Goal: Task Accomplishment & Management: Complete application form

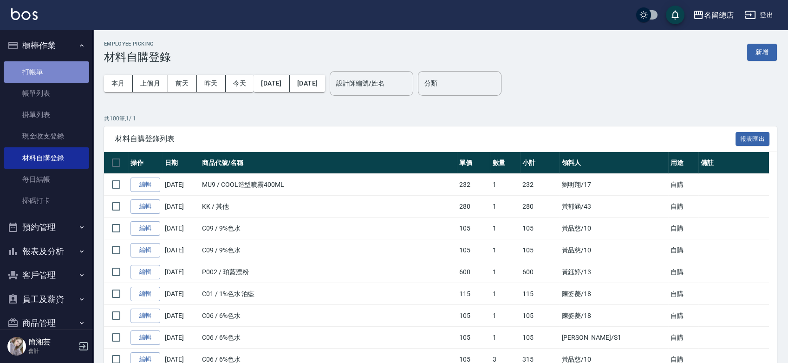
drag, startPoint x: 84, startPoint y: 66, endPoint x: 79, endPoint y: 66, distance: 5.1
click at [83, 65] on link "打帳單" at bounding box center [46, 71] width 85 height 21
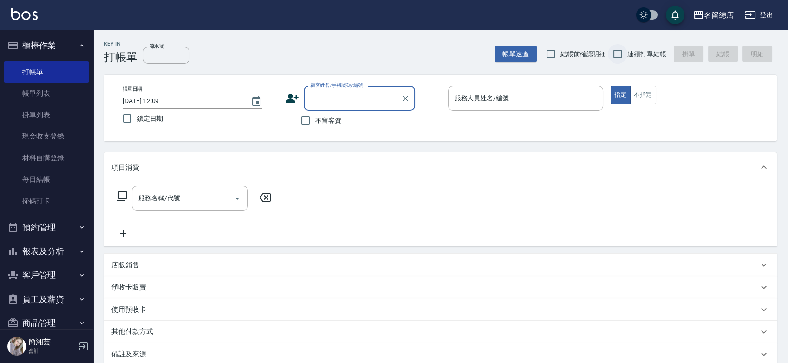
click at [612, 53] on input "連續打單結帳" at bounding box center [617, 53] width 19 height 19
checkbox input "true"
click at [305, 122] on input "不留客資" at bounding box center [305, 119] width 19 height 19
checkbox input "true"
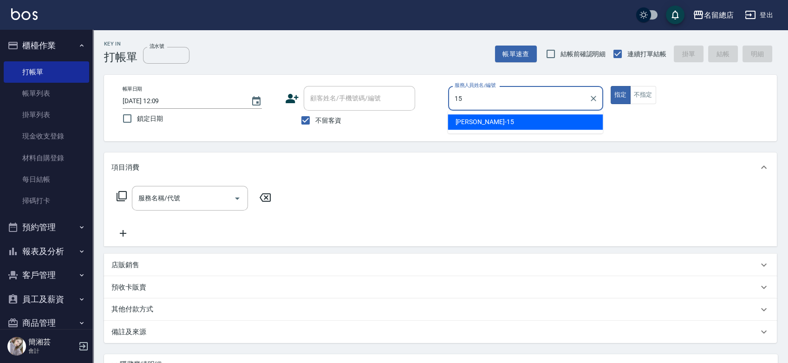
type input "[PERSON_NAME]-15"
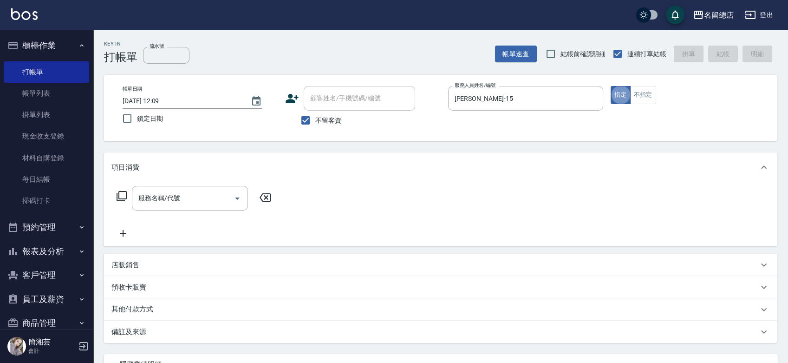
type button "true"
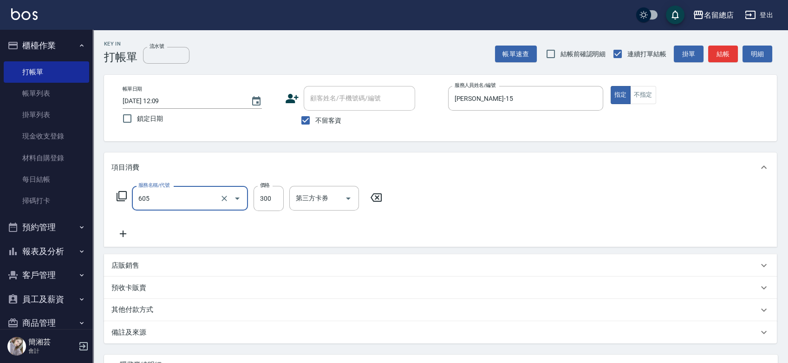
type input "洗髮 (女)(605)"
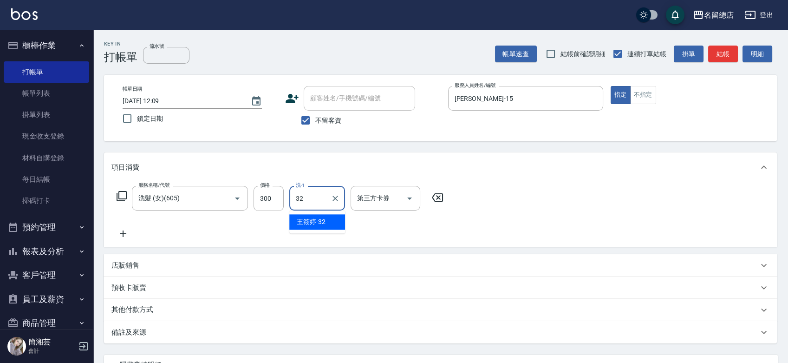
type input "[PERSON_NAME]-32"
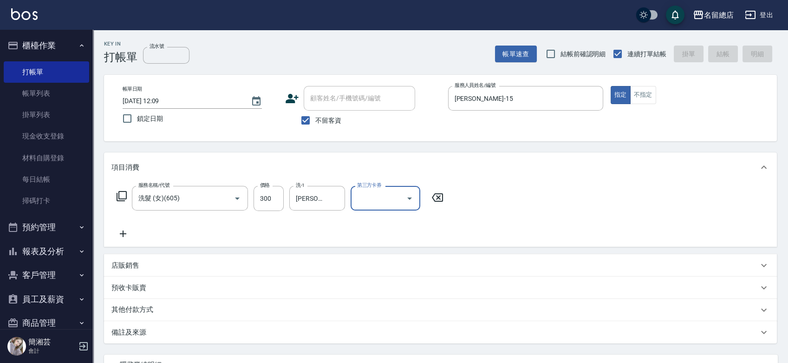
type input "[DATE] 12:40"
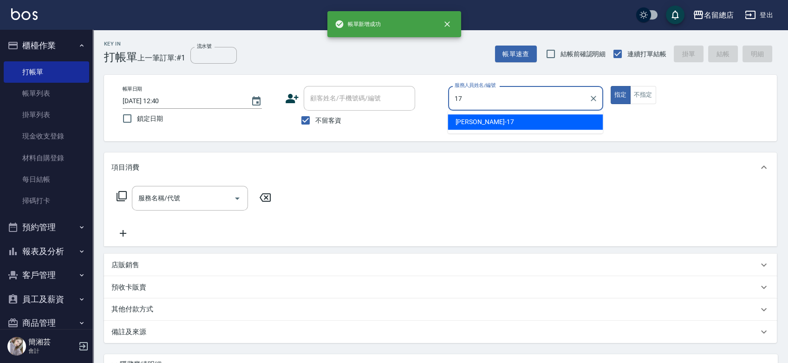
type input "[PERSON_NAME]-17"
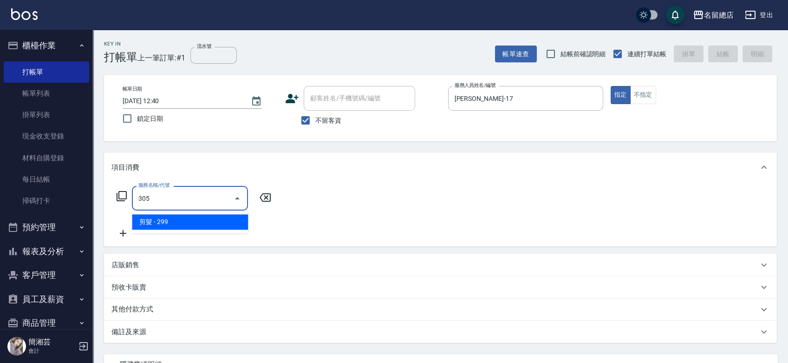
type input "剪髮(305)"
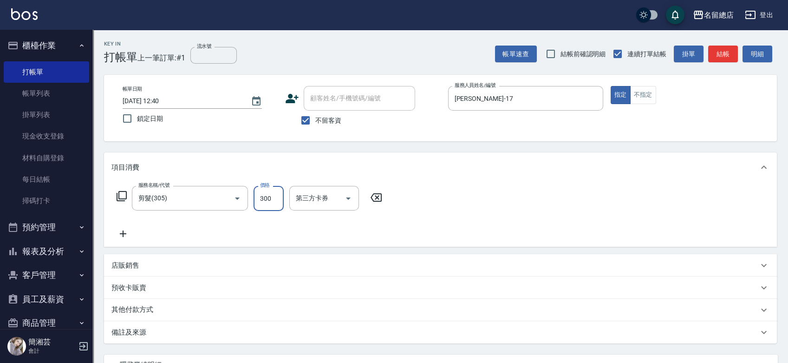
type input "300"
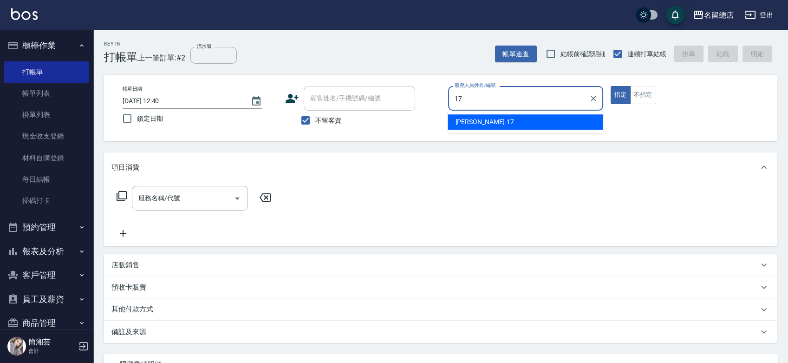
type input "[PERSON_NAME]-17"
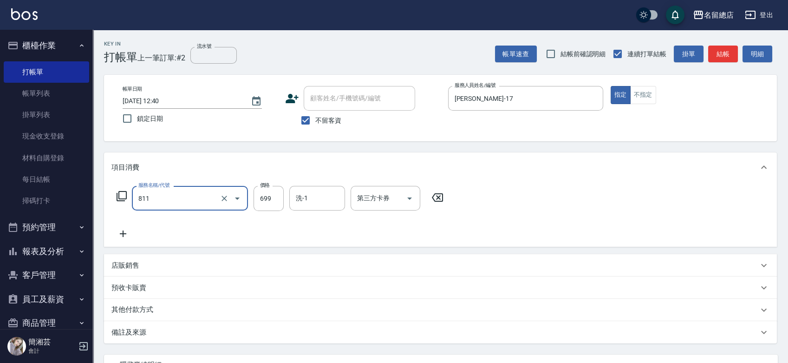
type input "洗+剪(811)"
type input "500"
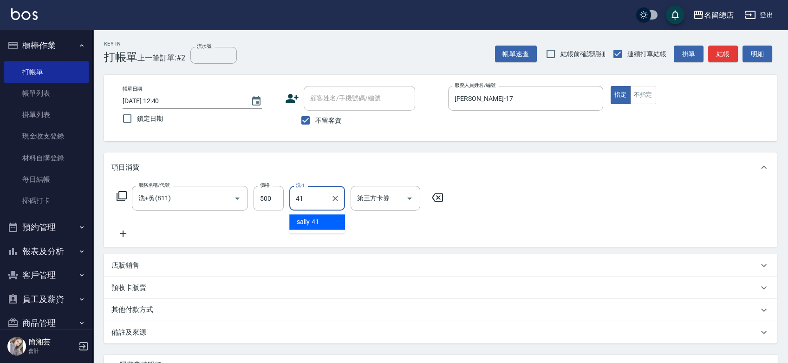
type input "[PERSON_NAME]-41"
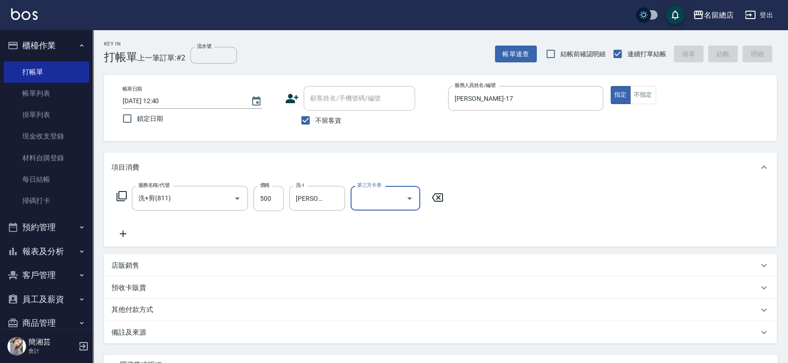
type input "[DATE] 12:41"
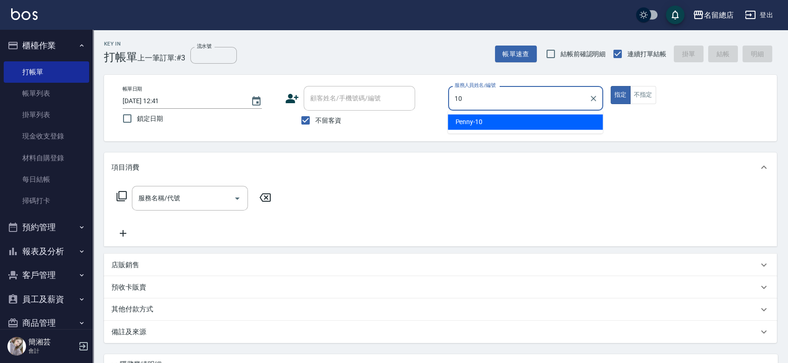
type input "Penny-10"
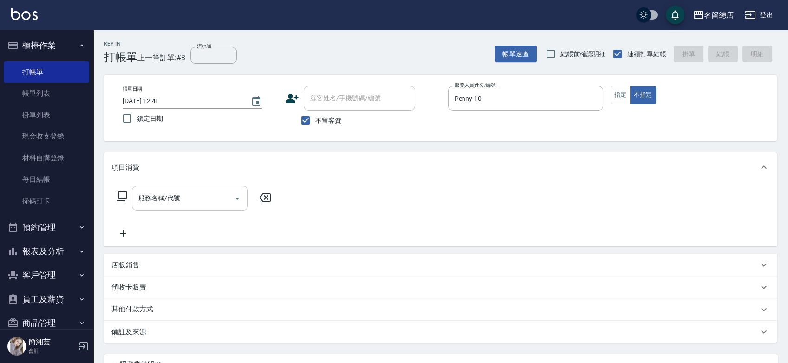
click at [191, 202] on input "服務名稱/代號" at bounding box center [183, 198] width 94 height 16
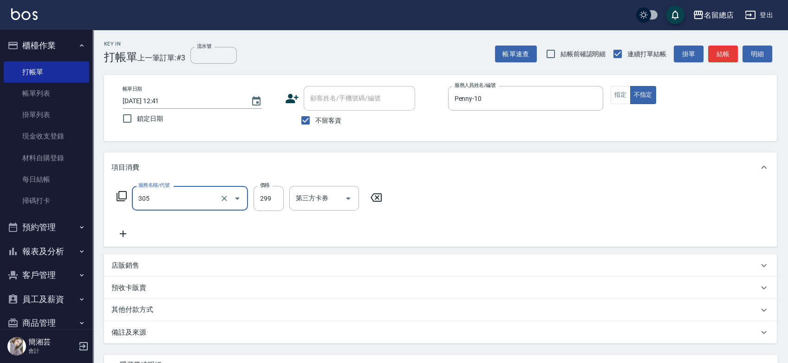
type input "剪髮(305)"
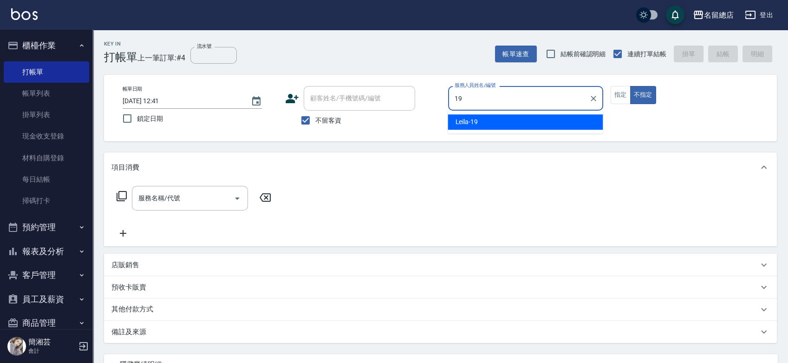
type input "Leila-19"
type button "false"
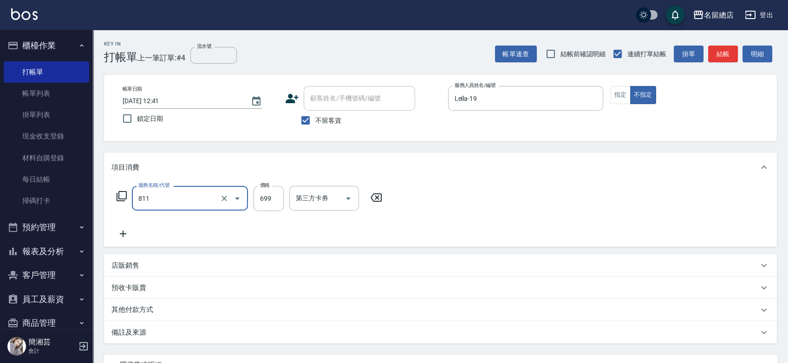
type input "洗+剪(811)"
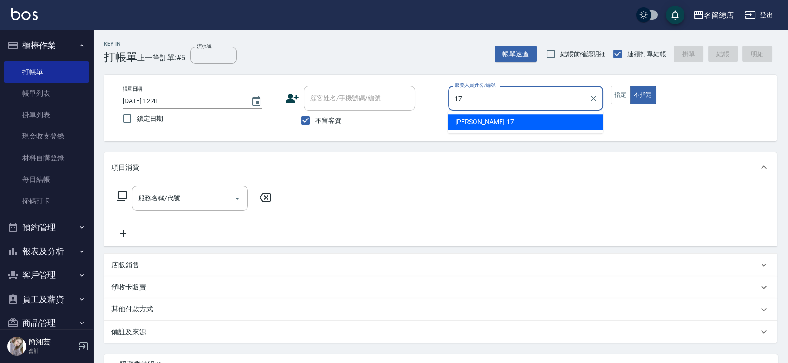
type input "[PERSON_NAME]-17"
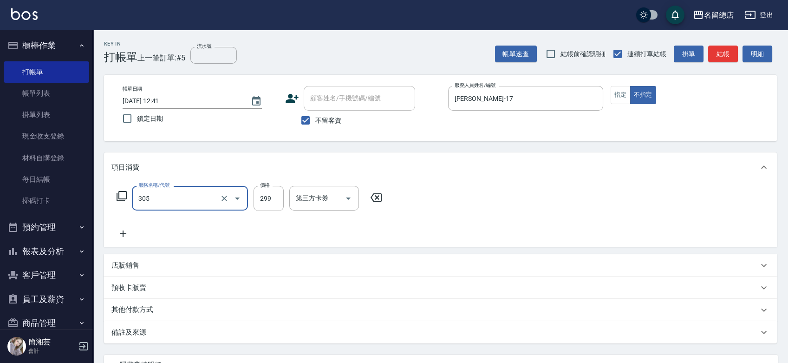
type input "剪髮(305)"
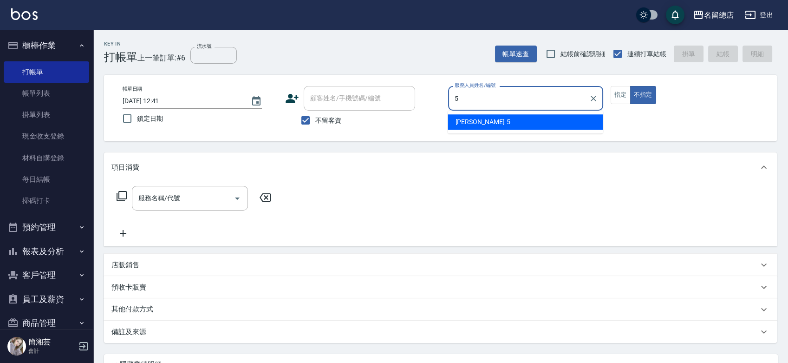
type input "[PERSON_NAME]-5"
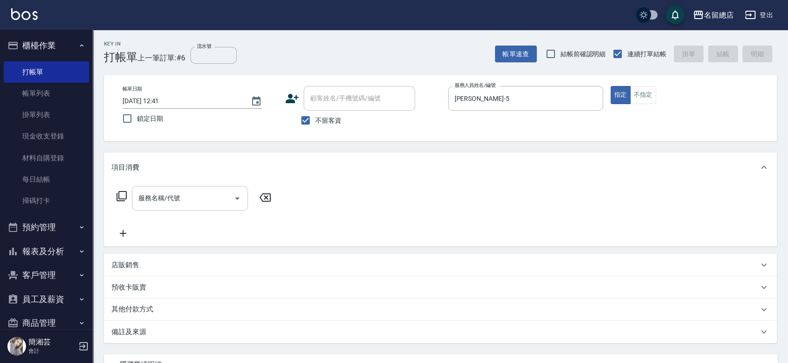
click at [189, 190] on input "服務名稱/代號" at bounding box center [183, 198] width 94 height 16
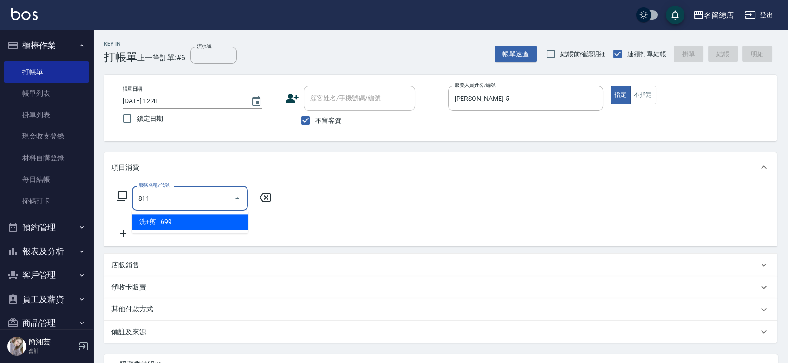
type input "洗+剪(811)"
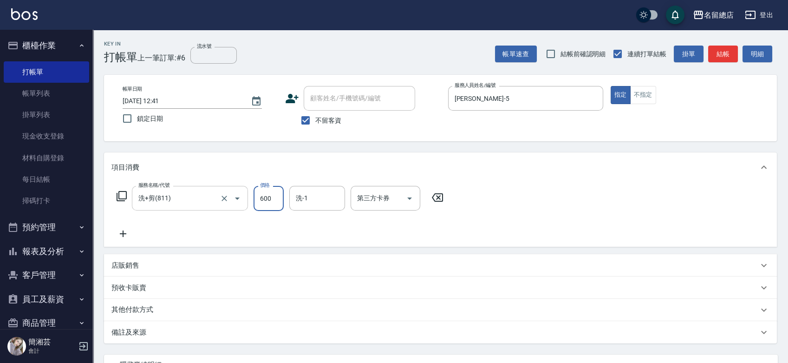
type input "600"
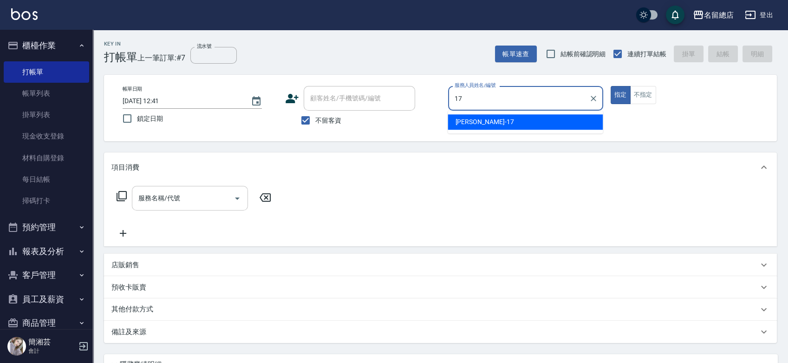
type input "[PERSON_NAME]-17"
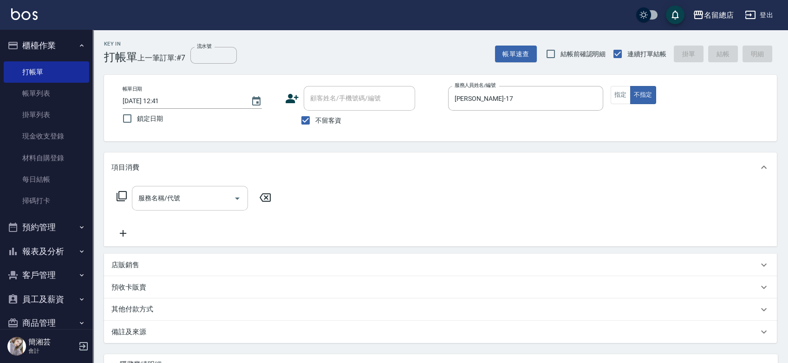
click at [224, 194] on input "服務名稱/代號" at bounding box center [183, 198] width 94 height 16
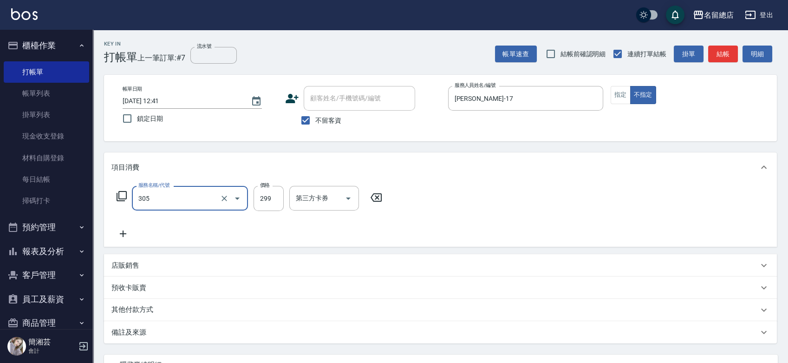
type input "剪髮(305)"
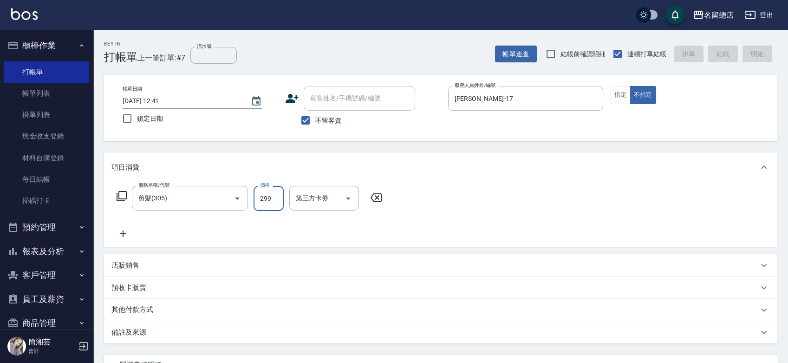
type input "[DATE] 12:42"
click at [307, 118] on input "不留客資" at bounding box center [305, 119] width 19 height 19
checkbox input "false"
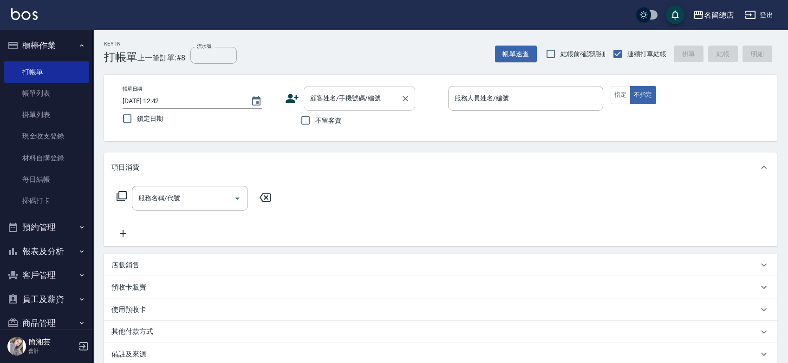
click at [320, 99] on input "顧客姓名/手機號碼/編號" at bounding box center [352, 98] width 89 height 16
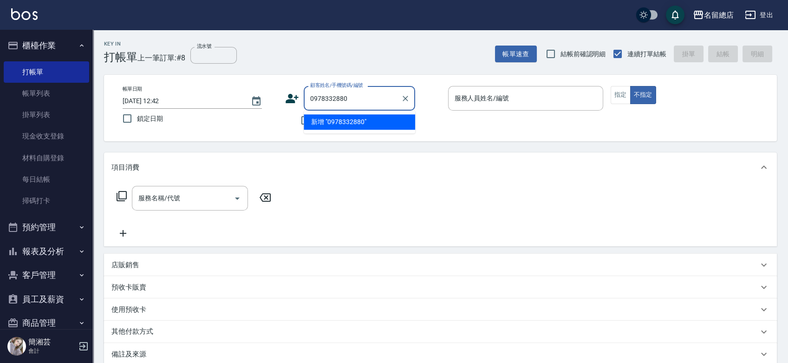
click at [347, 125] on li "新增 "0978332880"" at bounding box center [359, 121] width 111 height 15
type input "0978332880"
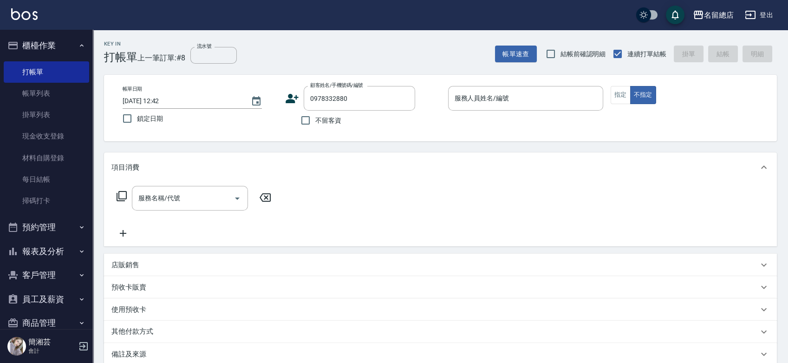
click at [290, 100] on icon at bounding box center [292, 98] width 13 height 9
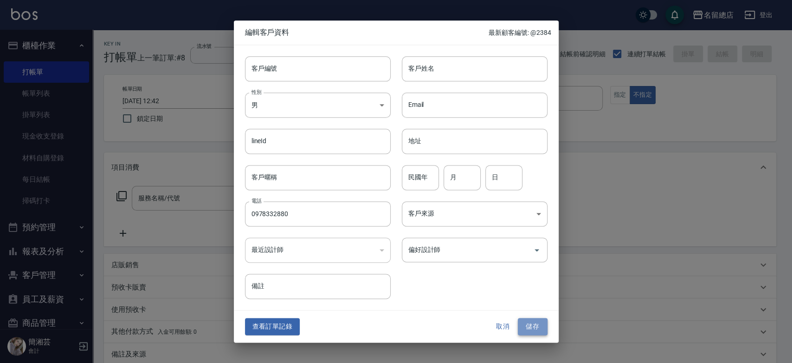
click at [529, 324] on button "儲存" at bounding box center [533, 326] width 30 height 17
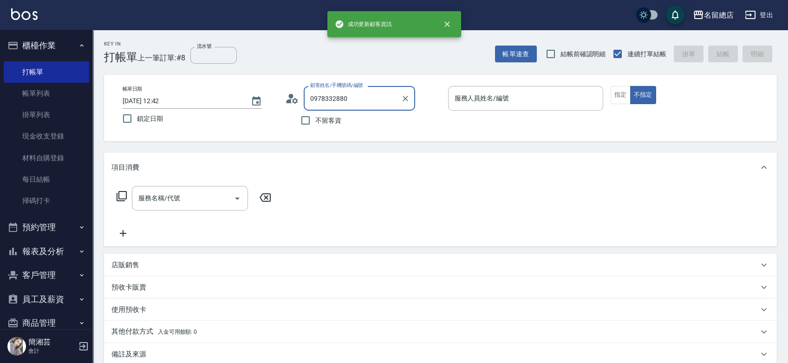
click at [367, 104] on input "0978332880" at bounding box center [352, 98] width 89 height 16
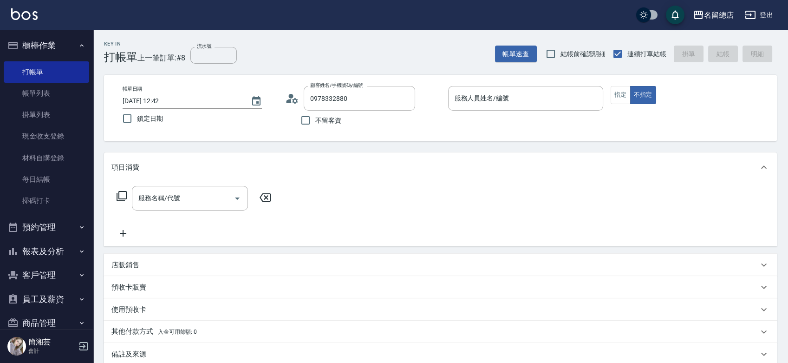
click at [291, 103] on icon at bounding box center [292, 98] width 14 height 14
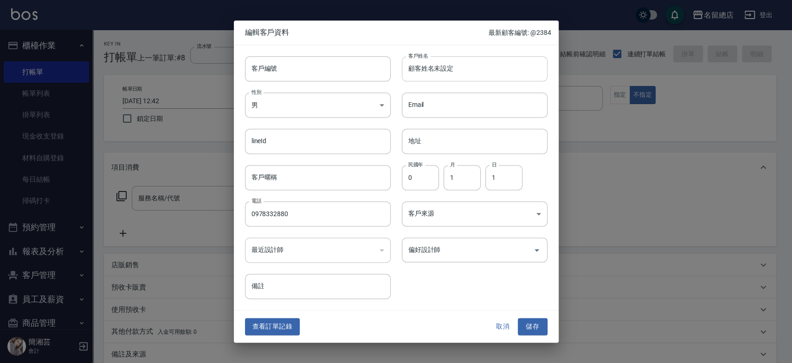
click at [428, 71] on input "顧客姓名未設定" at bounding box center [475, 68] width 146 height 25
click at [475, 64] on input "顧客姓名未設定" at bounding box center [475, 68] width 146 height 25
click at [473, 65] on input "顧客姓名未設定" at bounding box center [475, 68] width 146 height 25
drag, startPoint x: 473, startPoint y: 65, endPoint x: 382, endPoint y: 81, distance: 92.3
click at [382, 81] on div "客戶編號 客戶編號 客戶姓名 顧客姓名未設定 客戶姓名 性別 男 [DEMOGRAPHIC_DATA] 性別 Email Email lineId lineI…" at bounding box center [391, 172] width 314 height 254
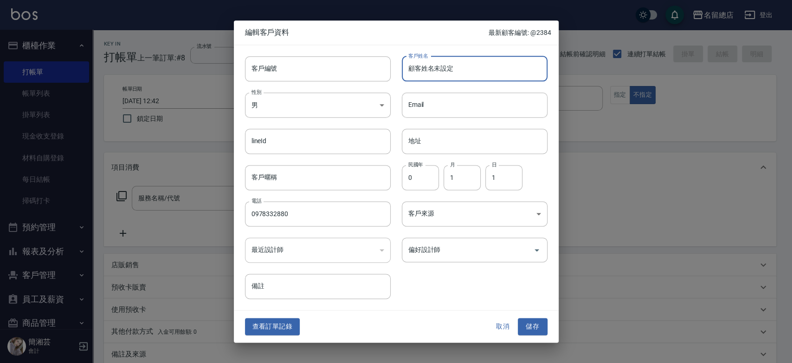
type input "o"
type input "poris"
click at [311, 110] on body "名留總店 登出 櫃檯作業 打帳單 帳單列表 掛單列表 現金收支登錄 材料自購登錄 每日結帳 掃碼打卡 預約管理 預約管理 單日預約紀錄 單週預約紀錄 報表及分…" at bounding box center [396, 233] width 792 height 466
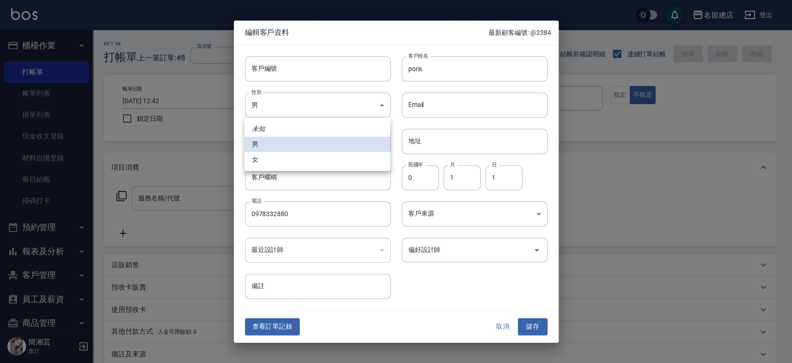
click at [307, 158] on li "女" at bounding box center [318, 159] width 146 height 15
type input "[DEMOGRAPHIC_DATA]"
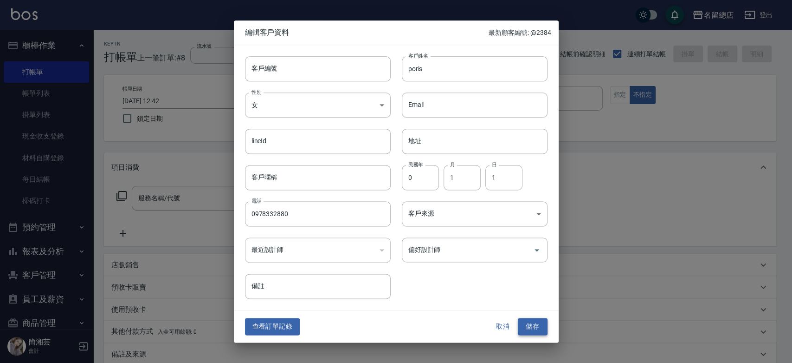
click at [531, 322] on button "儲存" at bounding box center [533, 326] width 30 height 17
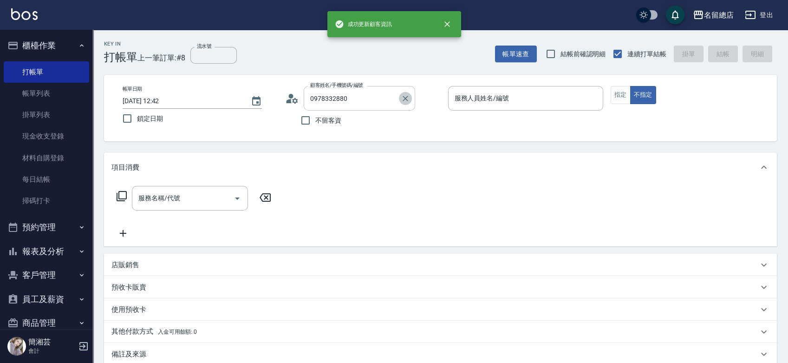
click at [410, 96] on button "Clear" at bounding box center [405, 98] width 13 height 13
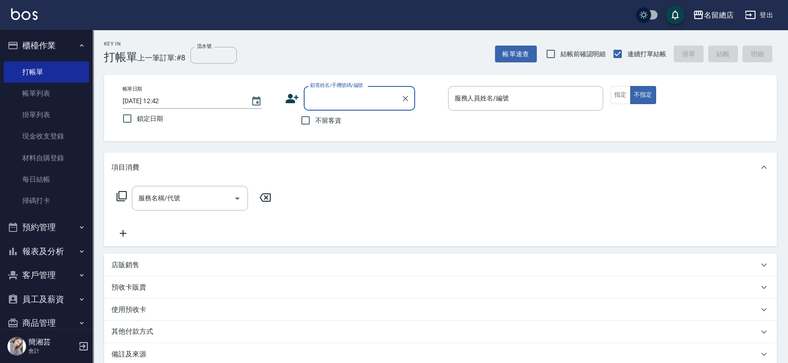
click at [356, 98] on input "顧客姓名/手機號碼/編號" at bounding box center [352, 98] width 89 height 16
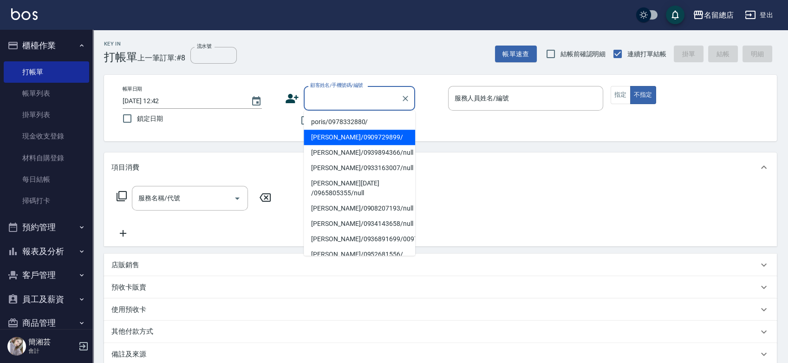
click at [349, 120] on li "poris/0978332880/" at bounding box center [359, 121] width 111 height 15
type input "poris/0978332880/"
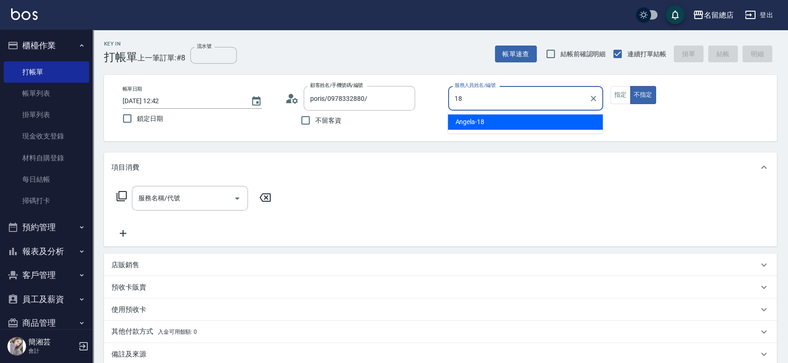
type input "[PERSON_NAME]-18"
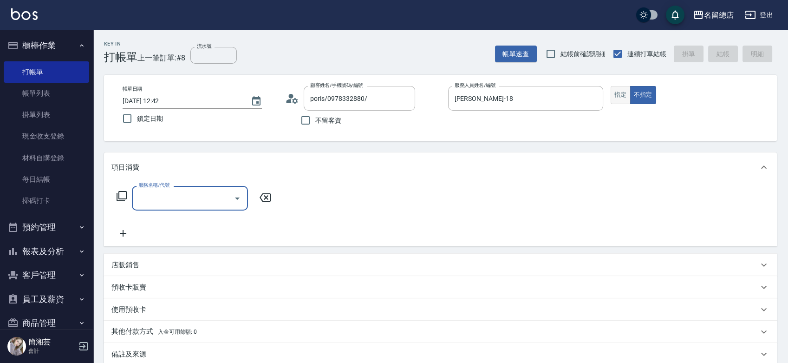
click at [625, 94] on button "指定" at bounding box center [620, 95] width 20 height 18
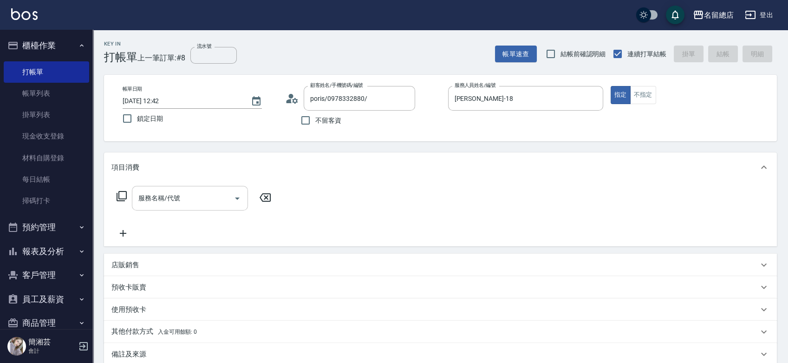
click at [200, 203] on input "服務名稱/代號" at bounding box center [183, 198] width 94 height 16
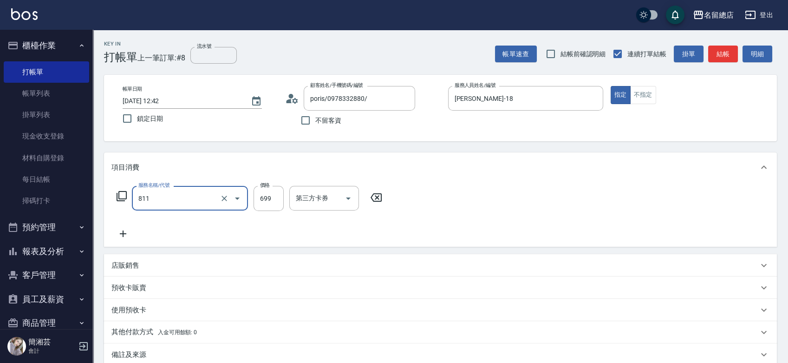
type input "洗+剪(811)"
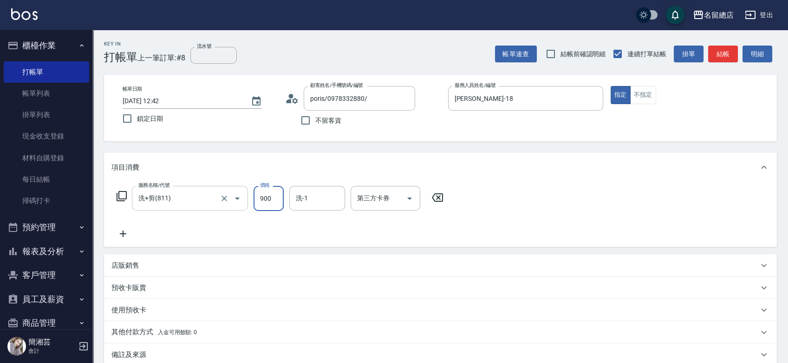
type input "900"
type input "[PERSON_NAME]-31"
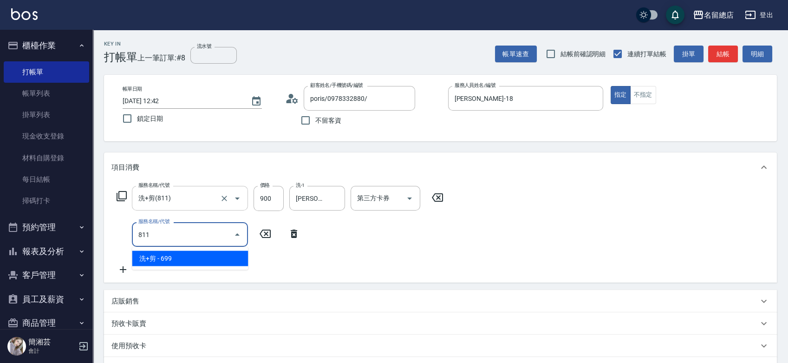
type input "洗+剪(811)"
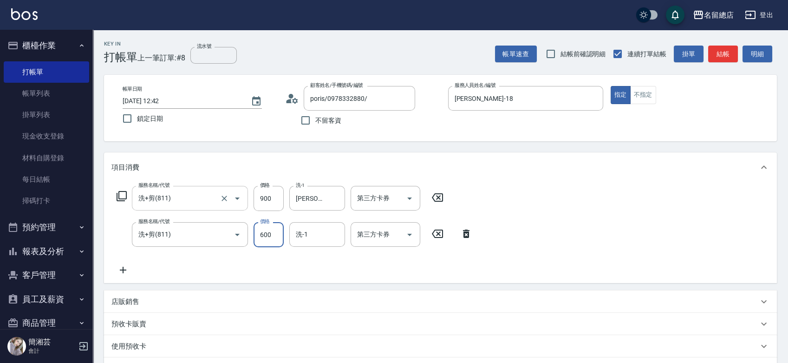
type input "600"
type input "[PERSON_NAME]-31"
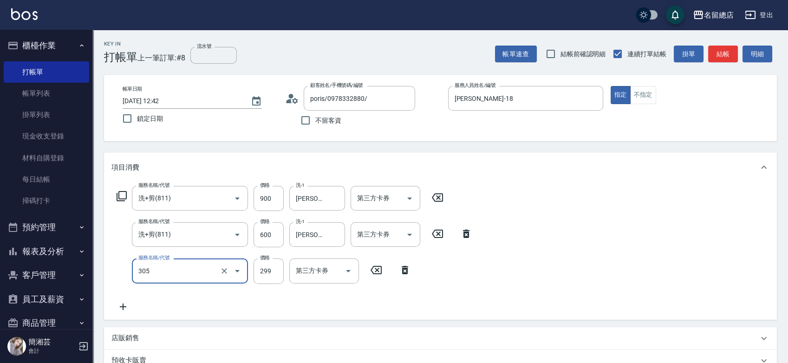
type input "剪髮(305)"
type input "500"
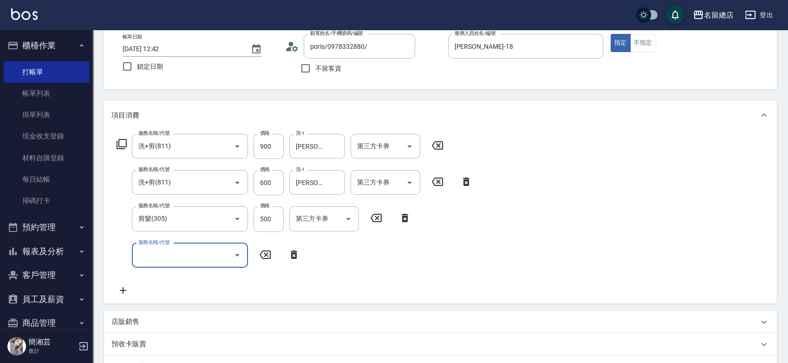
scroll to position [155, 0]
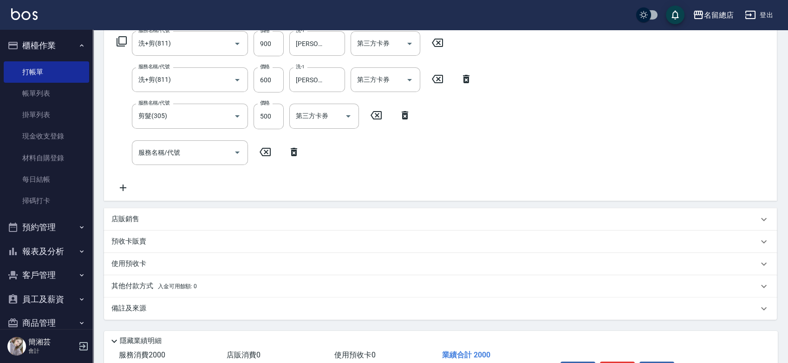
click at [152, 242] on div "預收卡販賣" at bounding box center [434, 241] width 647 height 10
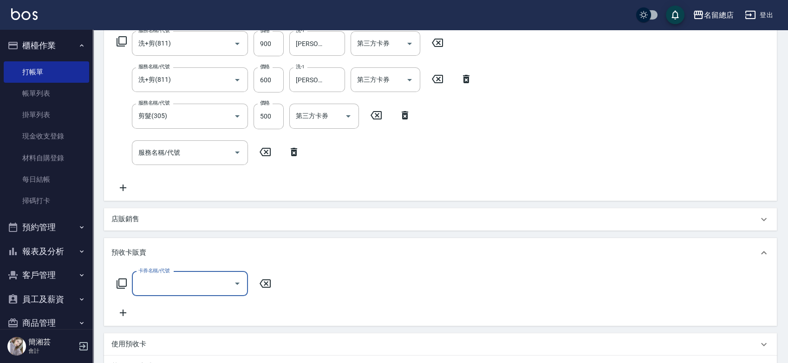
scroll to position [0, 0]
type input "二段自備卡(407)"
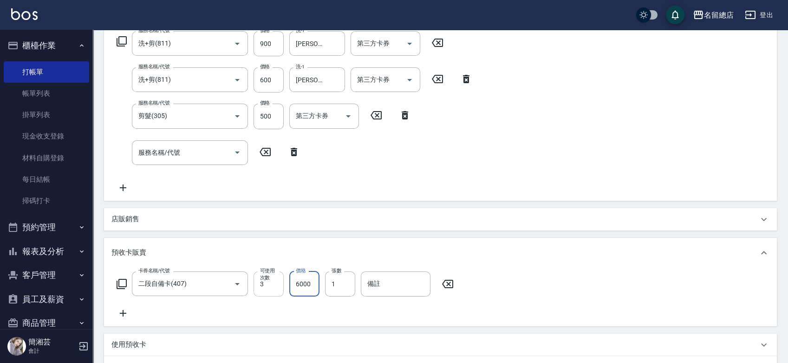
type input "6000"
click at [279, 284] on input "3" at bounding box center [268, 283] width 30 height 25
type input "4"
type input "9249"
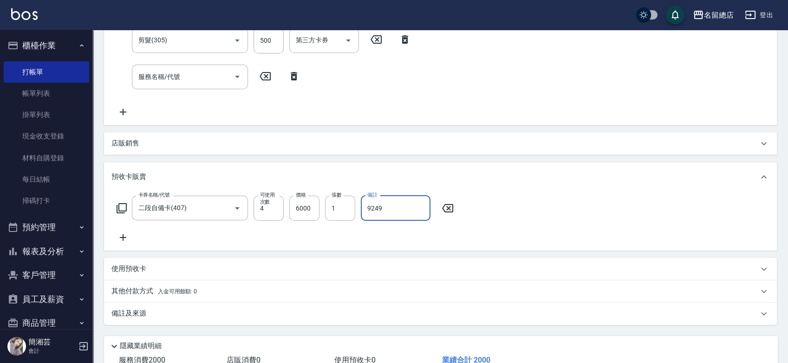
scroll to position [295, 0]
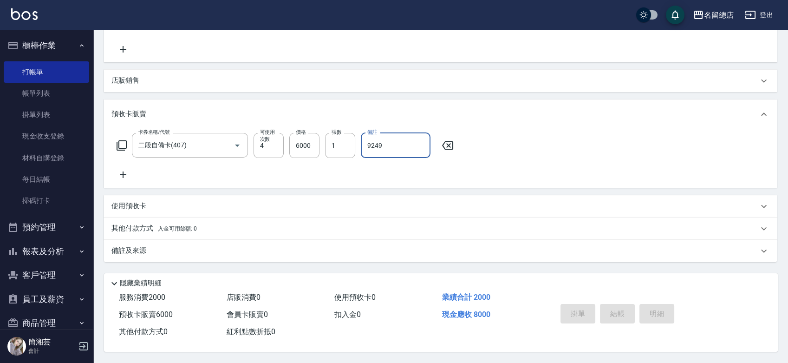
type input "[DATE] 12:45"
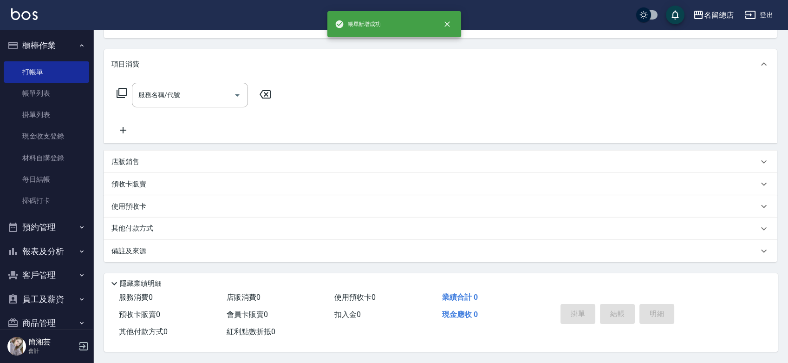
scroll to position [0, 0]
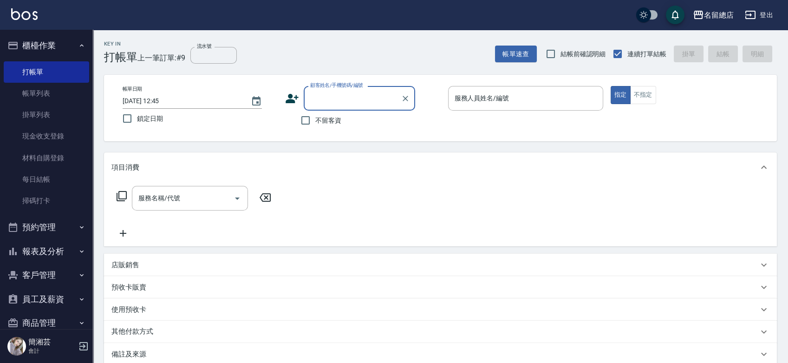
click at [327, 91] on input "顧客姓名/手機號碼/編號" at bounding box center [352, 98] width 89 height 16
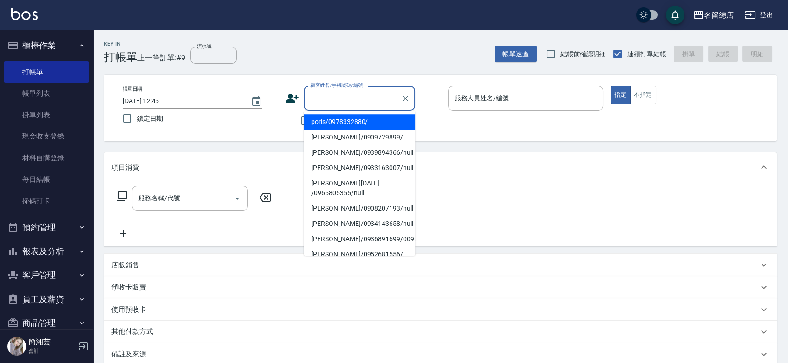
click at [324, 122] on li "poris/0978332880/" at bounding box center [359, 121] width 111 height 15
type input "poris/0978332880/"
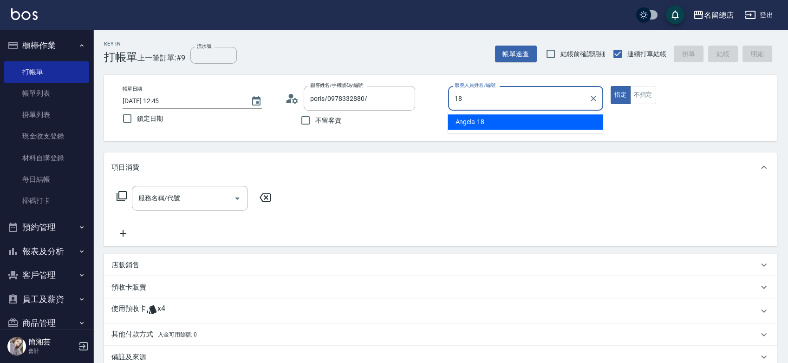
type input "[PERSON_NAME]-18"
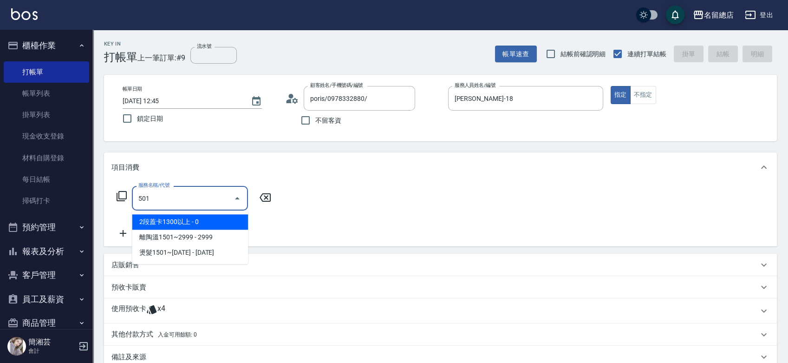
type input "2段蓋卡1300以上(501)"
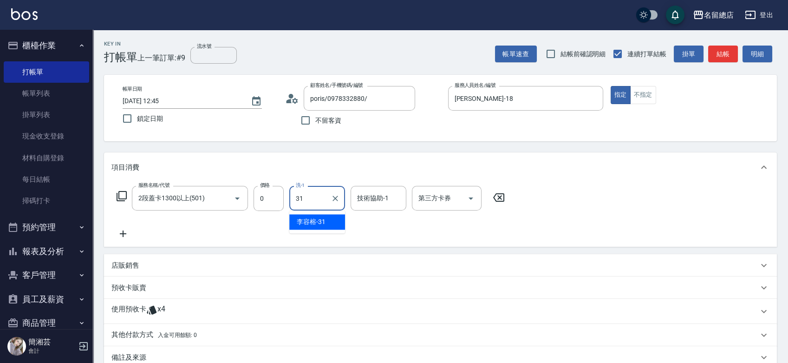
type input "[PERSON_NAME]-31"
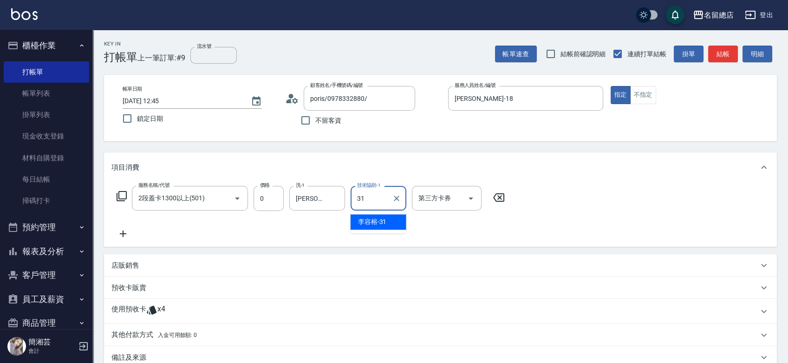
type input "[PERSON_NAME]-31"
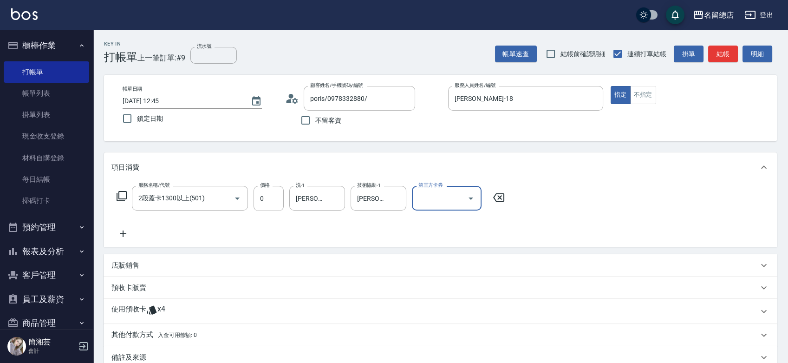
click at [202, 306] on div "使用預收卡 x4" at bounding box center [434, 311] width 647 height 14
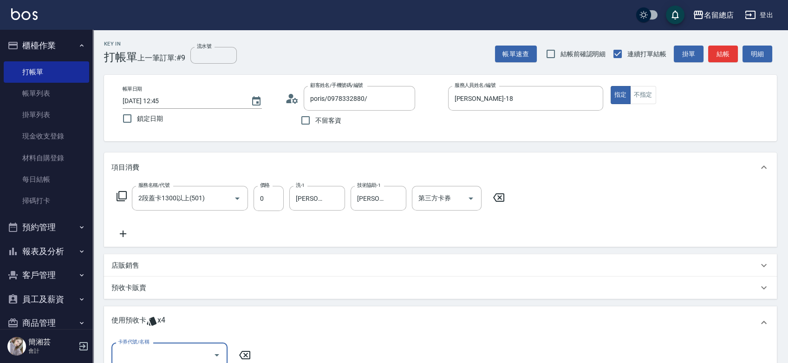
click at [184, 345] on div "卡券代號/名稱" at bounding box center [169, 354] width 116 height 25
click at [186, 332] on div "二段自備卡 剩餘4張 9249" at bounding box center [169, 330] width 116 height 15
type input "二段自備卡 9249"
click at [361, 351] on span "指定" at bounding box center [364, 355] width 13 height 10
click at [358, 351] on input "指定" at bounding box center [348, 354] width 19 height 19
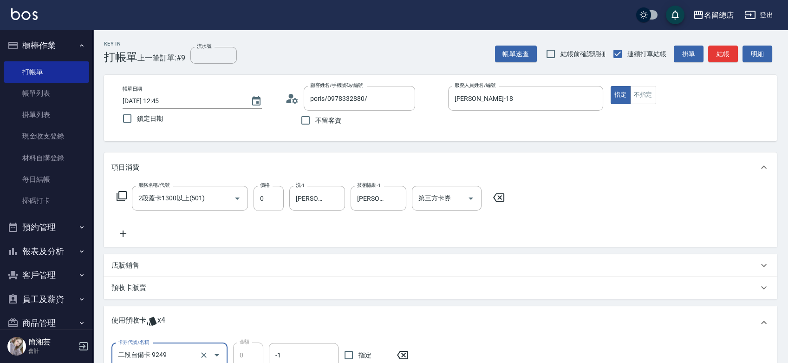
checkbox input "true"
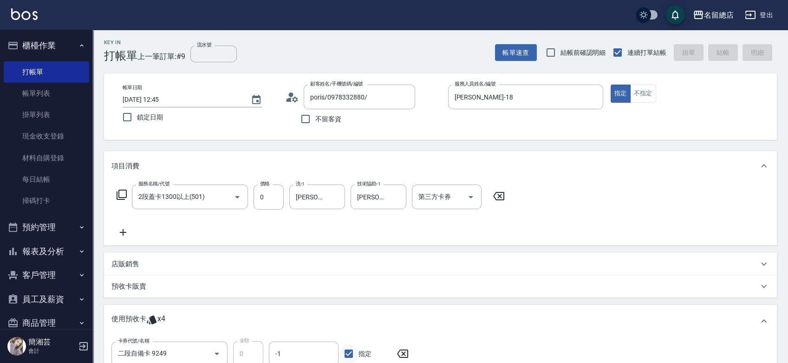
type input "[DATE] 12:46"
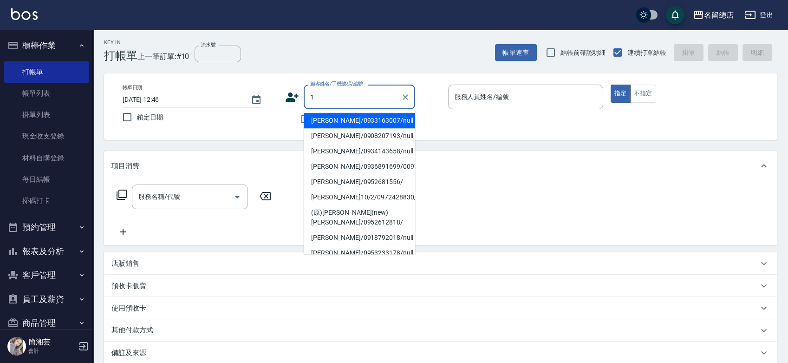
type input "17"
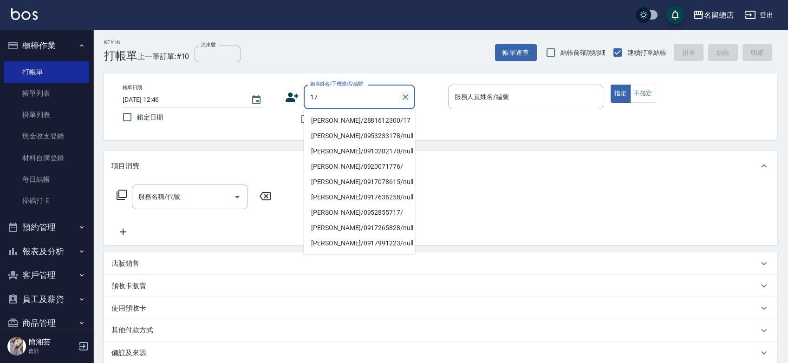
click at [402, 94] on icon "Clear" at bounding box center [405, 97] width 6 height 6
click at [297, 119] on input "不留客資" at bounding box center [305, 118] width 19 height 19
checkbox input "true"
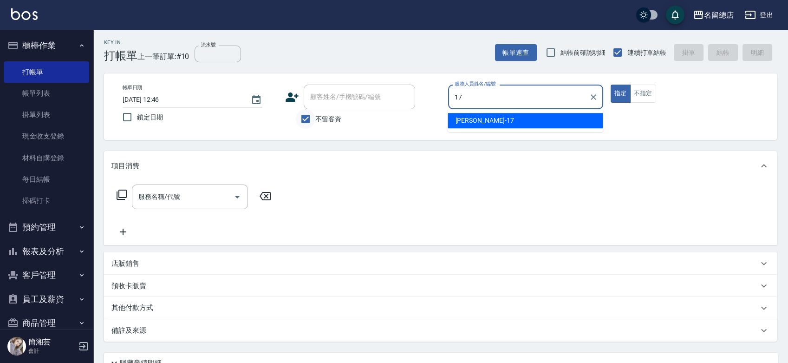
type input "[PERSON_NAME]-17"
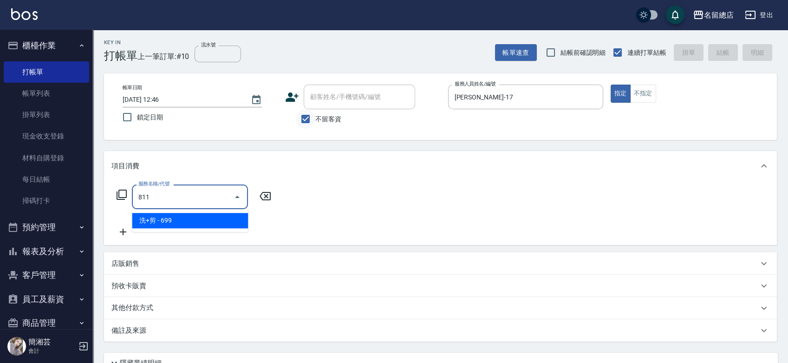
type input "洗+剪(811)"
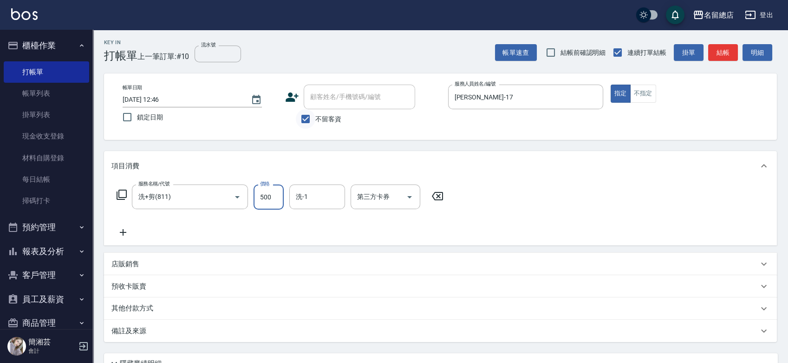
type input "500"
type input "[PERSON_NAME]-41"
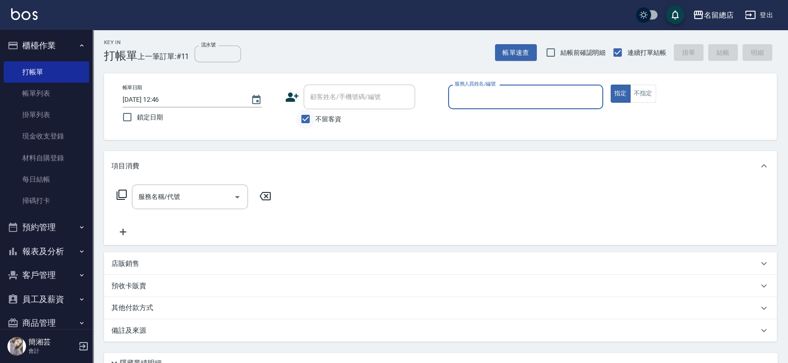
click at [305, 117] on input "不留客資" at bounding box center [305, 118] width 19 height 19
checkbox input "false"
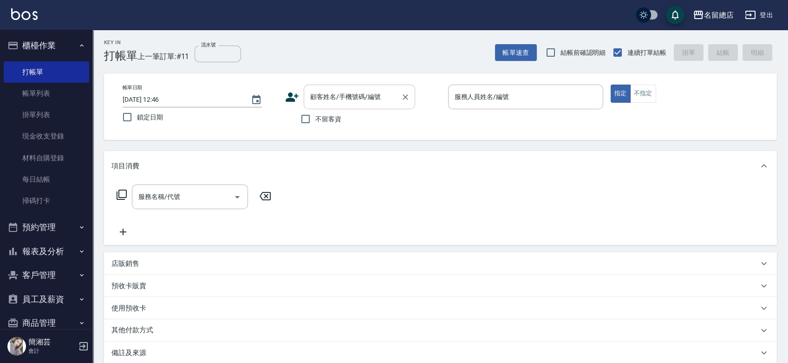
click at [322, 99] on input "顧客姓名/手機號碼/編號" at bounding box center [352, 97] width 89 height 16
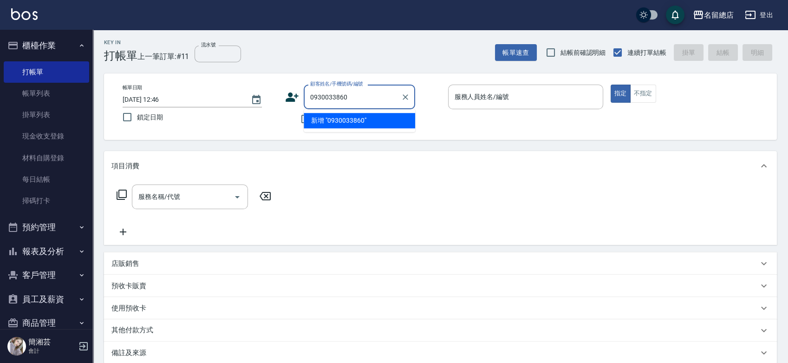
click at [358, 120] on li "新增 "0930033860"" at bounding box center [359, 120] width 111 height 15
type input "0930033860"
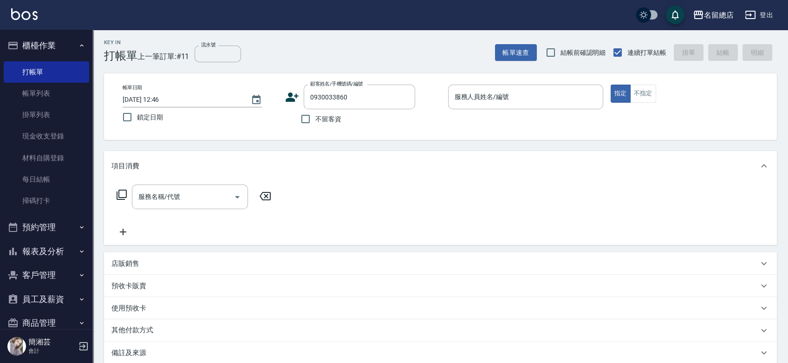
click at [292, 97] on icon at bounding box center [292, 97] width 14 height 14
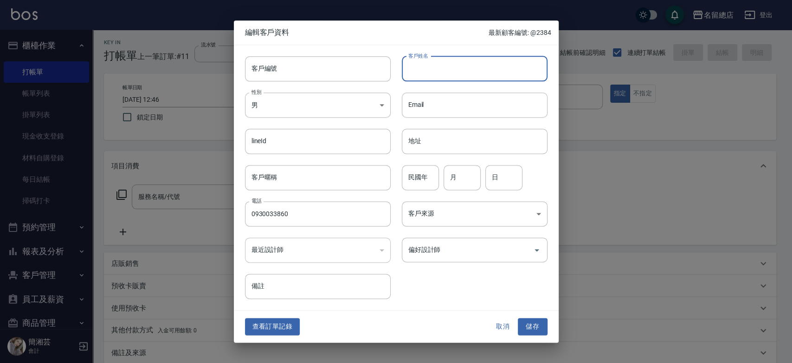
click at [427, 65] on input "客戶姓名" at bounding box center [475, 68] width 146 height 25
type input "[PERSON_NAME]"
click at [536, 325] on button "儲存" at bounding box center [533, 326] width 30 height 17
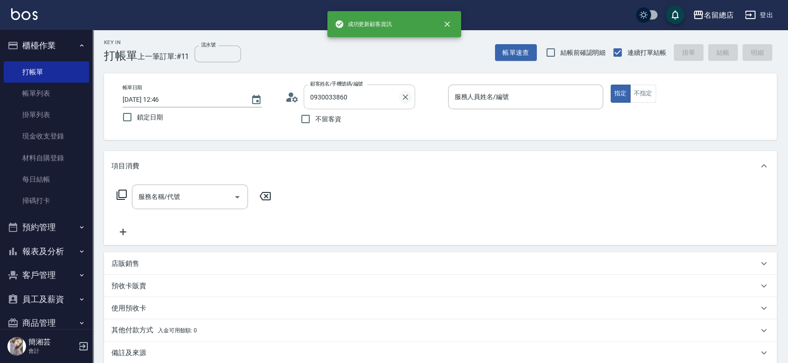
click at [407, 96] on icon "Clear" at bounding box center [405, 96] width 9 height 9
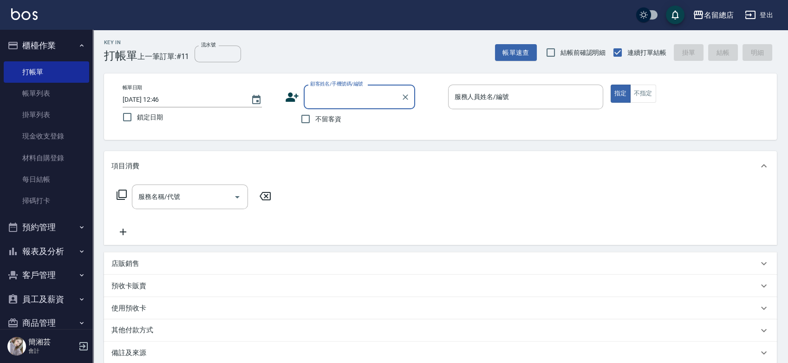
click at [368, 103] on input "顧客姓名/手機號碼/編號" at bounding box center [352, 97] width 89 height 16
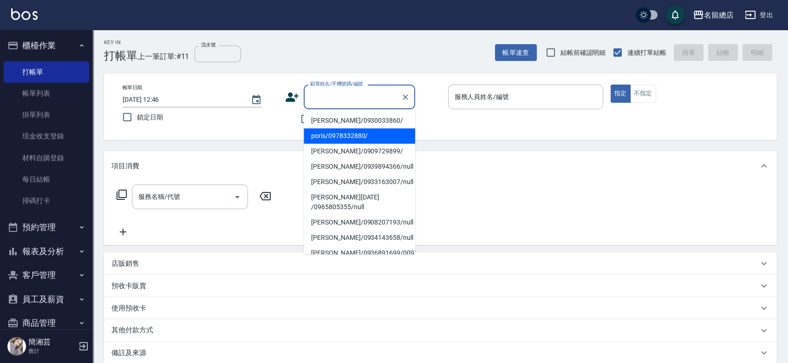
click at [356, 117] on li "[PERSON_NAME]/0930033860/" at bounding box center [359, 120] width 111 height 15
type input "[PERSON_NAME]/0930033860/"
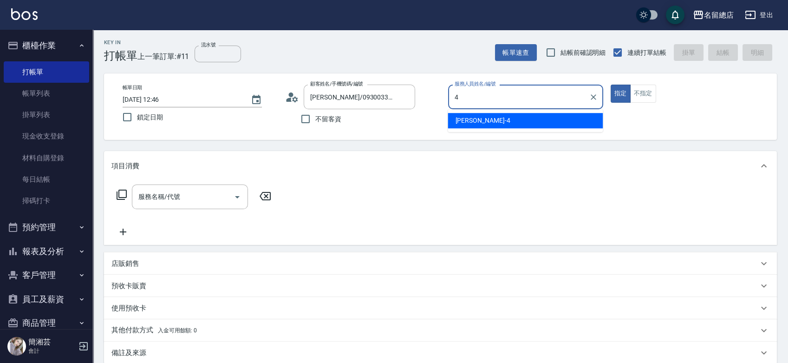
type input "[PERSON_NAME]-4"
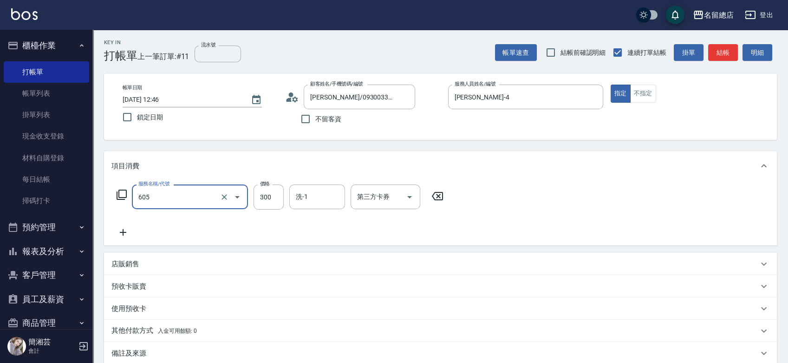
type input "洗髮 (女)(605)"
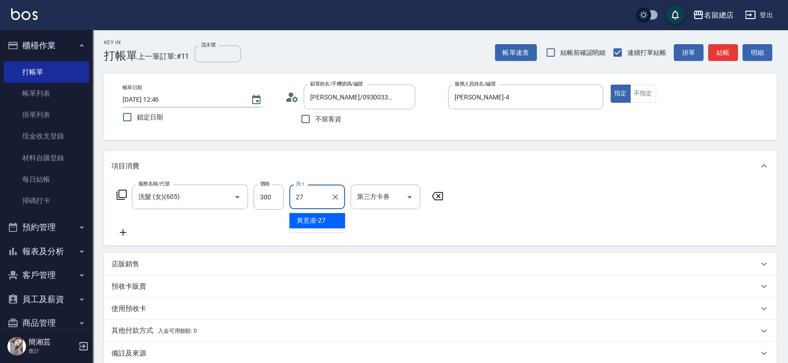
type input "[PERSON_NAME]-27"
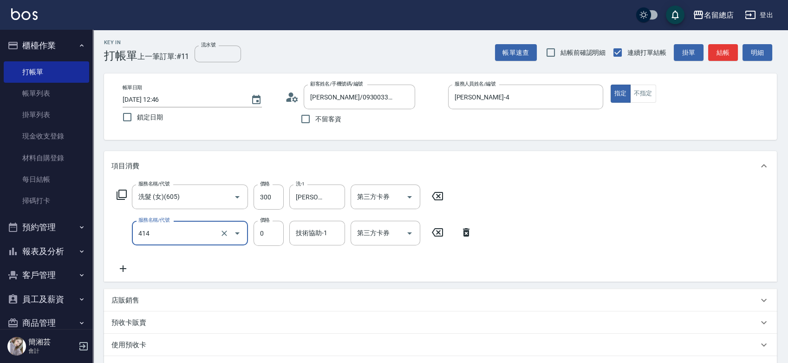
type input "護染蓋卡1000~1499(414)"
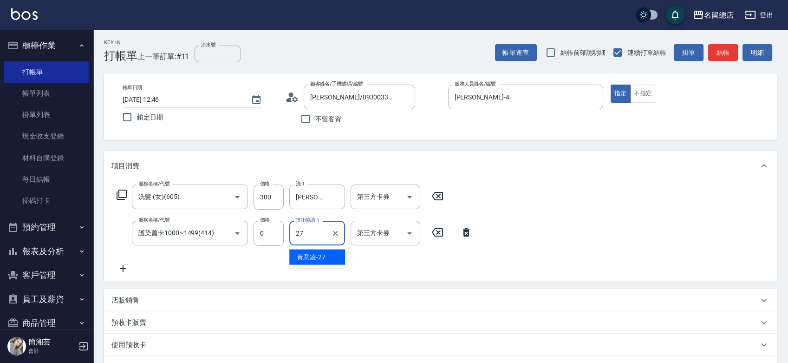
type input "[PERSON_NAME]-27"
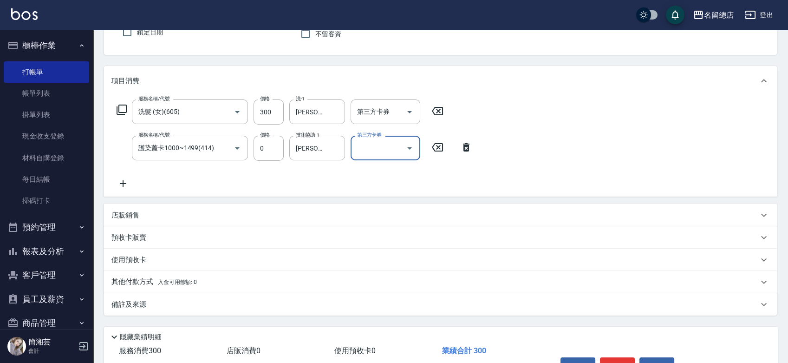
scroll to position [104, 0]
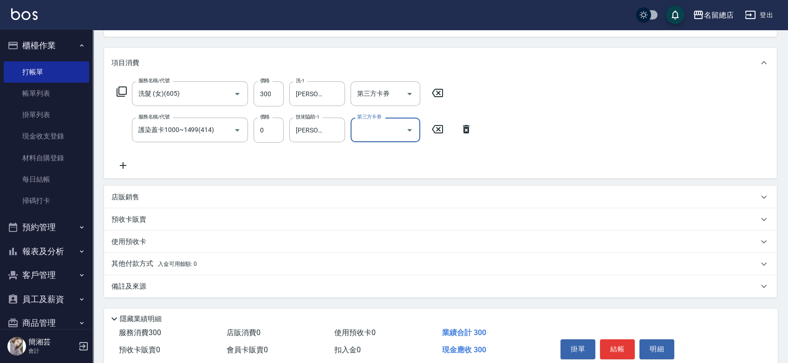
click at [144, 219] on p "預收卡販賣" at bounding box center [128, 219] width 35 height 10
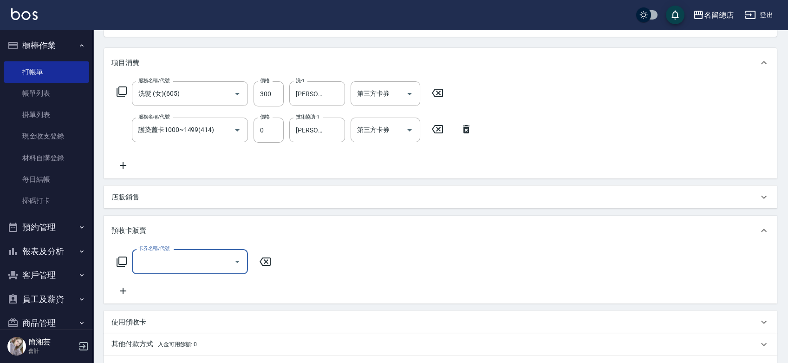
scroll to position [0, 0]
type input "護染卡(449)"
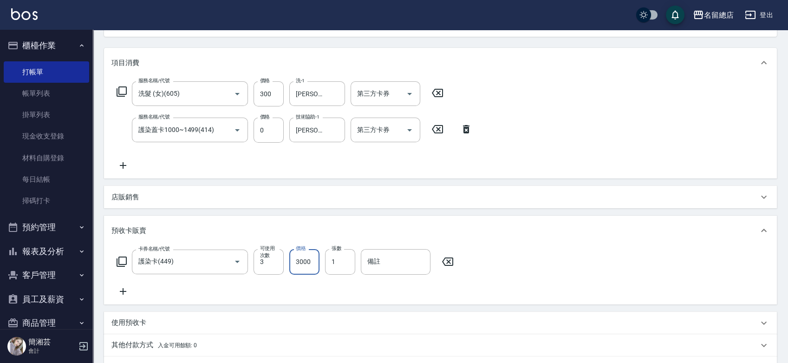
type input "3000"
type input "9250"
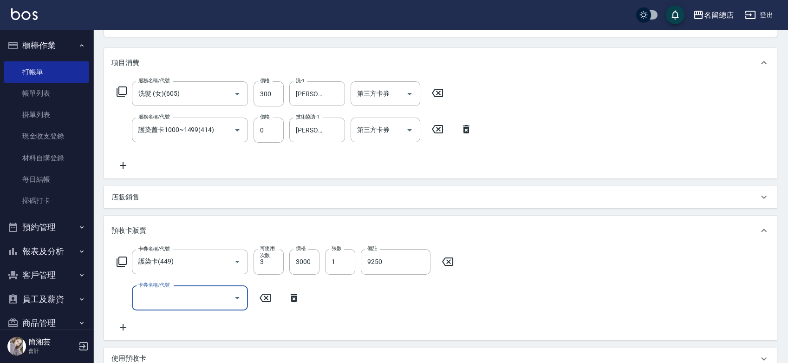
type input "[DATE] 12:47"
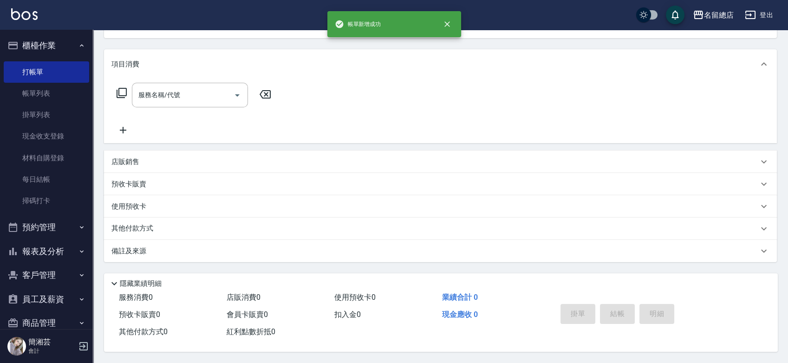
scroll to position [90, 0]
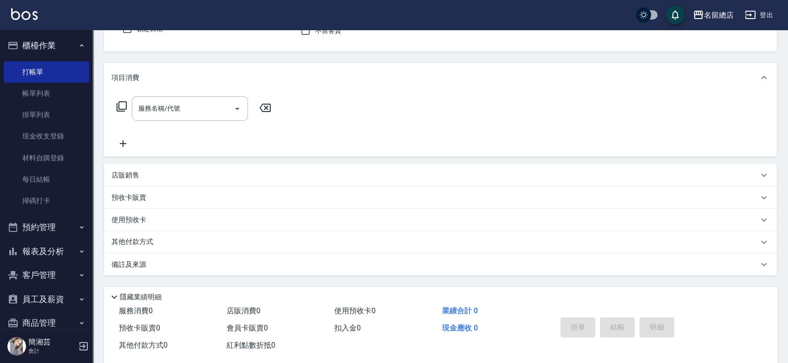
click at [610, 0] on button "指定" at bounding box center [620, 5] width 20 height 18
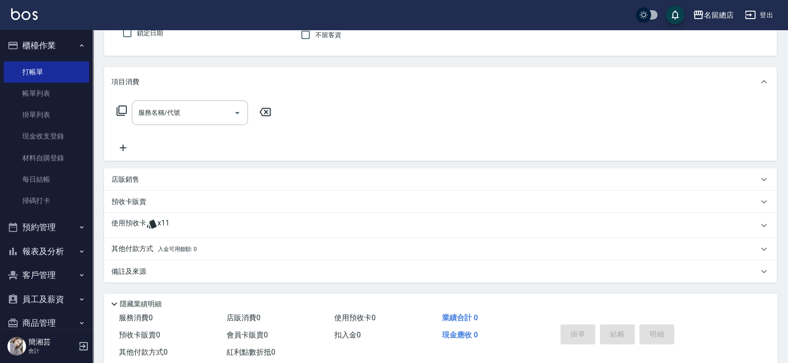
scroll to position [0, 0]
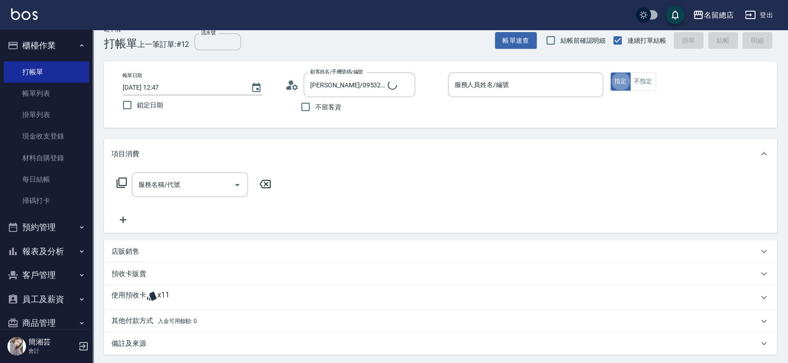
type input "[PERSON_NAME]/2881612300/17"
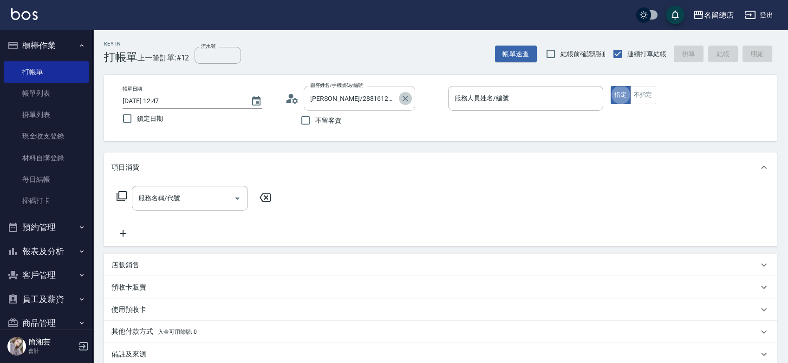
click at [403, 96] on icon "Clear" at bounding box center [405, 99] width 6 height 6
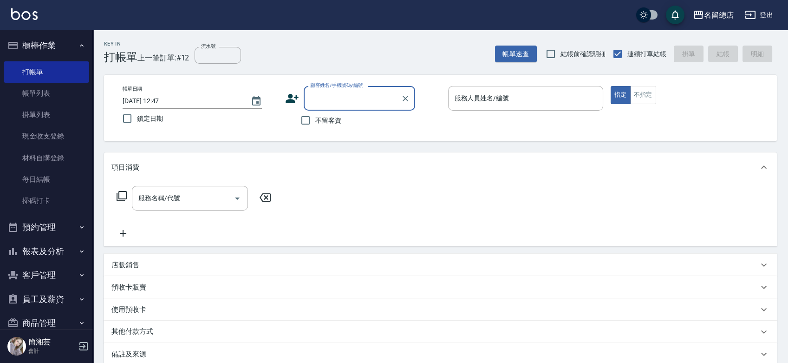
click at [284, 122] on div "帳單日期 [DATE] 12:47 鎖定日期 顧客姓名/手機號碼/編號 顧客姓名/手機號碼/編號 不留客資 服務人員姓名/編號 服務人員姓名/編號 指定 不指定" at bounding box center [440, 108] width 650 height 44
click at [315, 117] on input "不留客資" at bounding box center [305, 119] width 19 height 19
checkbox input "true"
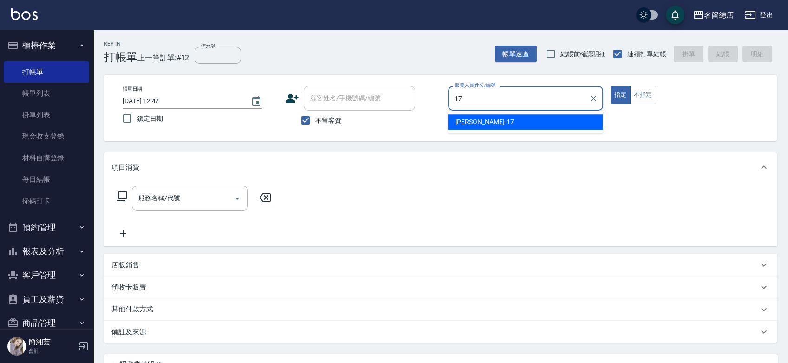
type input "[PERSON_NAME]-17"
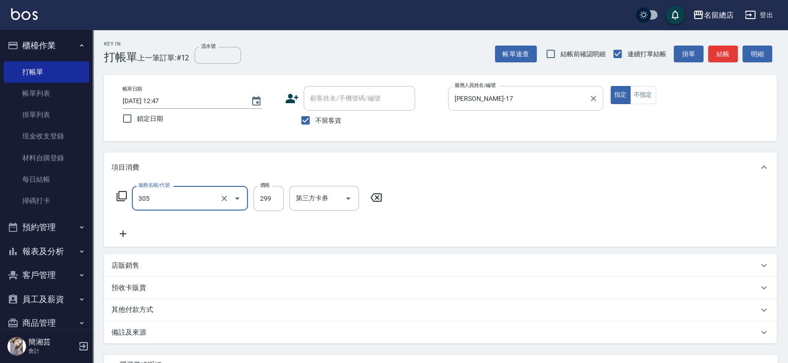
type input "剪髮(305)"
type input "100"
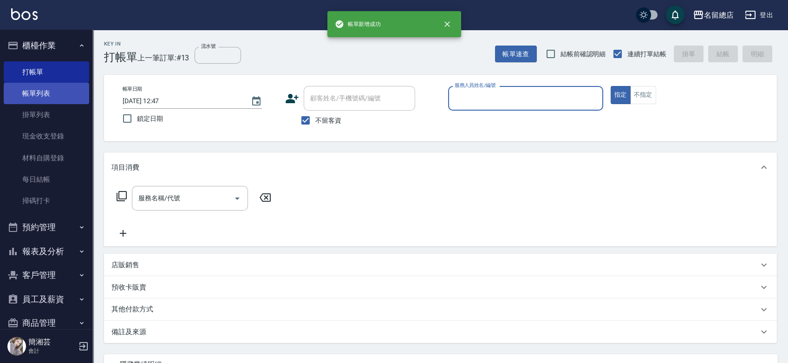
click at [53, 92] on link "帳單列表" at bounding box center [46, 93] width 85 height 21
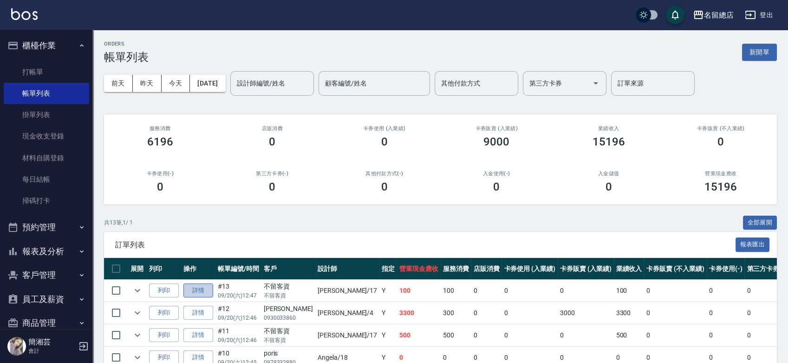
click at [212, 289] on link "詳情" at bounding box center [198, 290] width 30 height 14
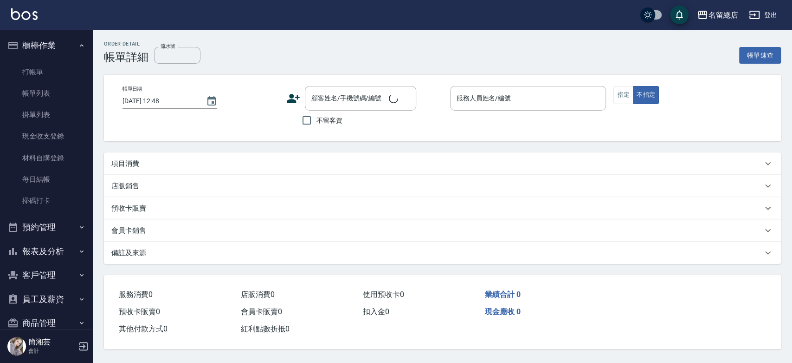
type input "[DATE] 12:47"
checkbox input "true"
type input "[PERSON_NAME]-17"
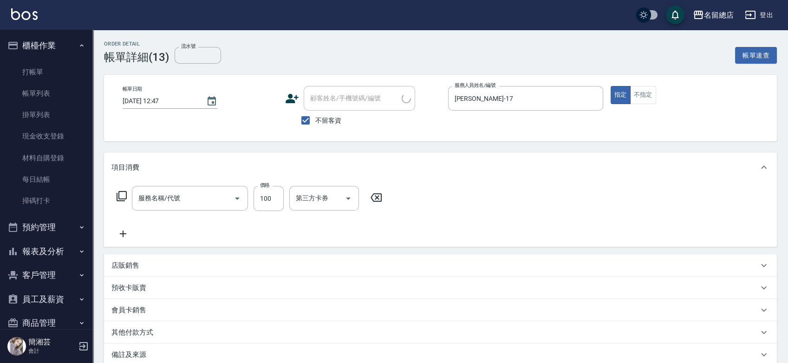
type input "剪髮(305)"
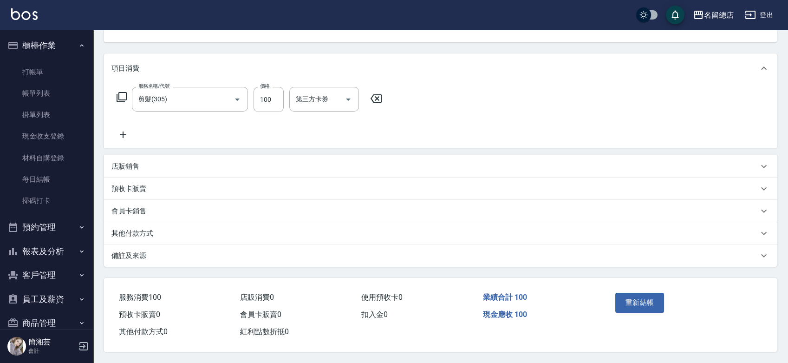
click at [145, 230] on p "其他付款方式" at bounding box center [132, 233] width 42 height 10
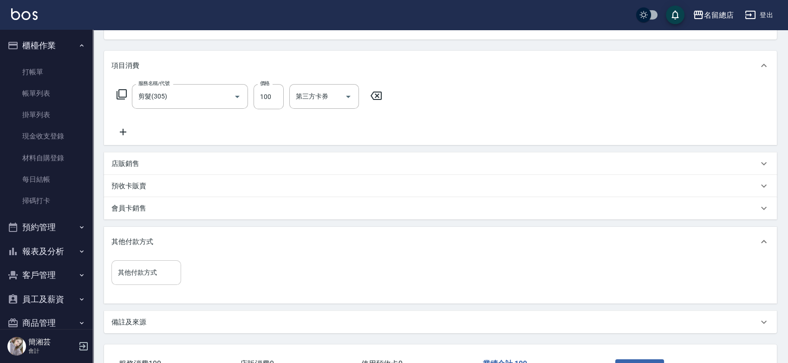
click at [163, 278] on input "其他付款方式" at bounding box center [146, 272] width 61 height 16
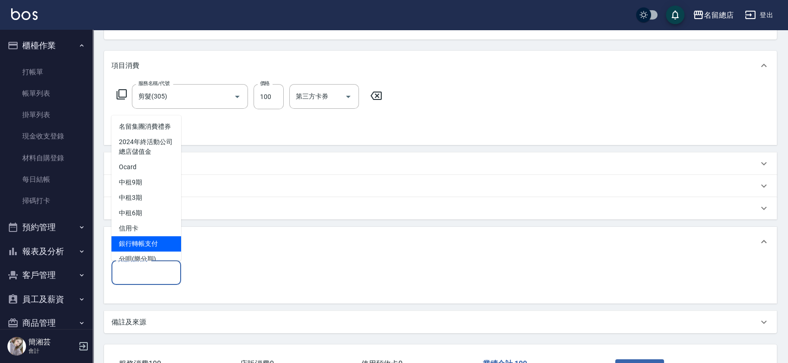
click at [150, 251] on span "銀行轉帳支付" at bounding box center [146, 243] width 70 height 15
type input "銀行轉帳支付"
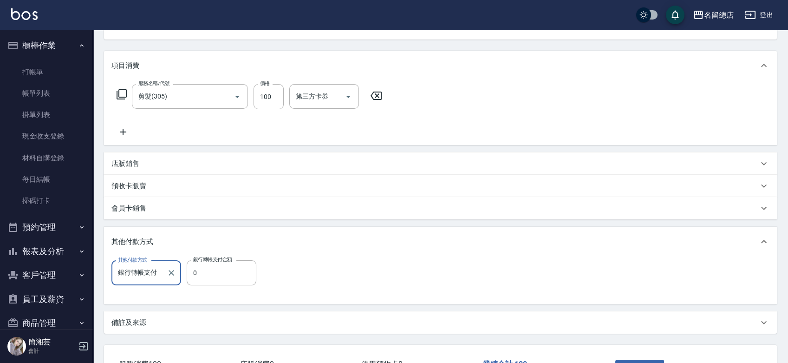
click at [207, 287] on div "其他付款方式 銀行轉帳支付 其他付款方式 銀行轉帳支付金額 0 銀行轉帳支付金額" at bounding box center [186, 278] width 150 height 36
click at [208, 282] on input "0" at bounding box center [222, 272] width 70 height 25
type input "100"
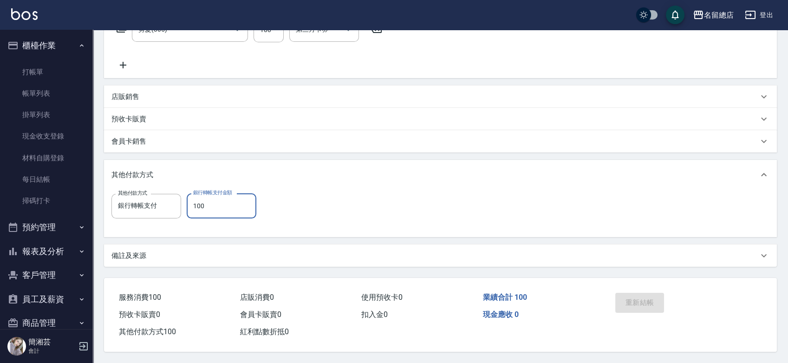
scroll to position [17, 0]
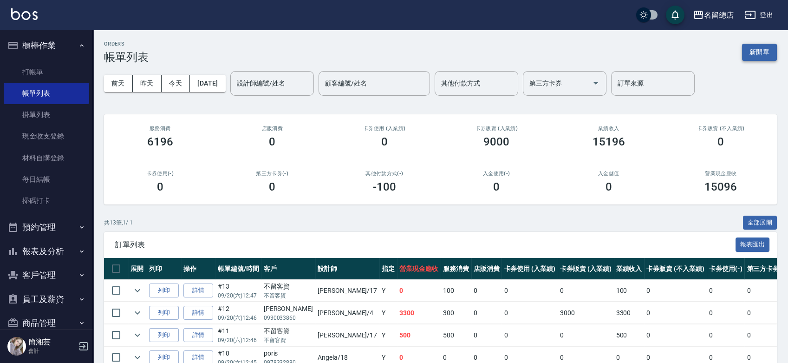
click at [750, 50] on button "新開單" at bounding box center [759, 52] width 35 height 17
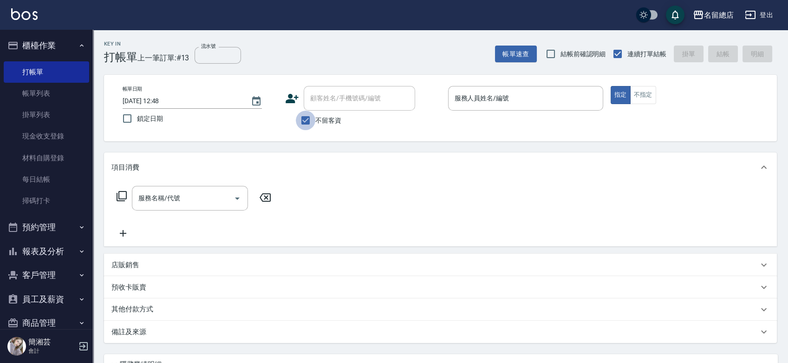
click at [305, 117] on input "不留客資" at bounding box center [305, 119] width 19 height 19
checkbox input "false"
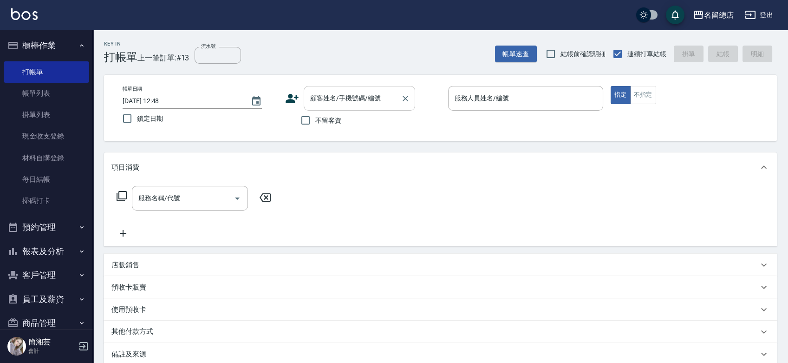
click at [316, 99] on input "顧客姓名/手機號碼/編號" at bounding box center [352, 98] width 89 height 16
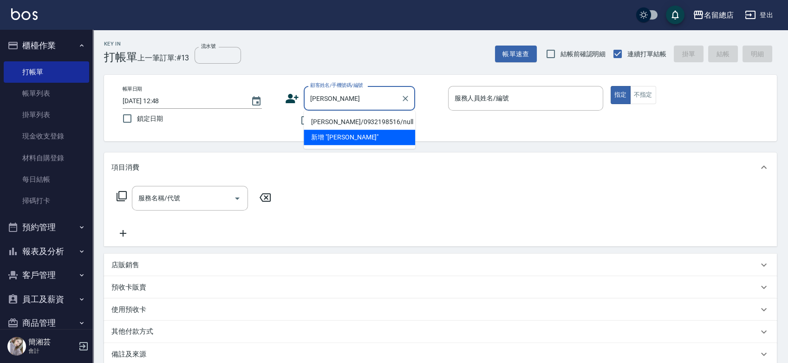
click at [340, 120] on li "[PERSON_NAME]/0932198516/null" at bounding box center [359, 121] width 111 height 15
type input "[PERSON_NAME]/0932198516/null"
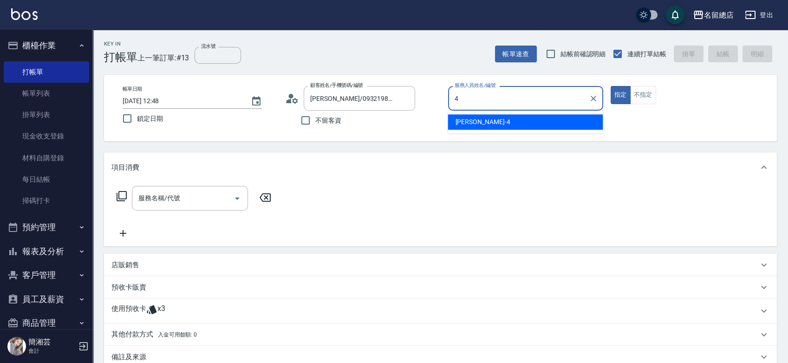
type input "[PERSON_NAME]-4"
type button "true"
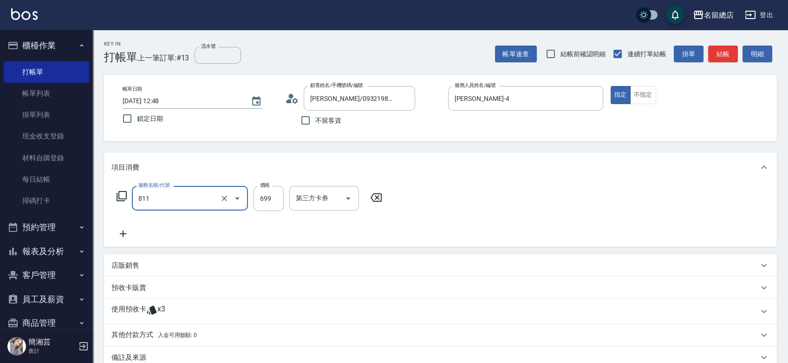
type input "洗+剪(811)"
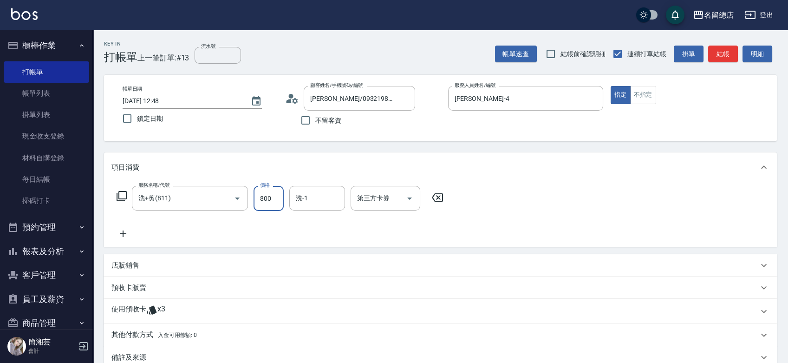
type input "800"
type input "[PERSON_NAME]-25"
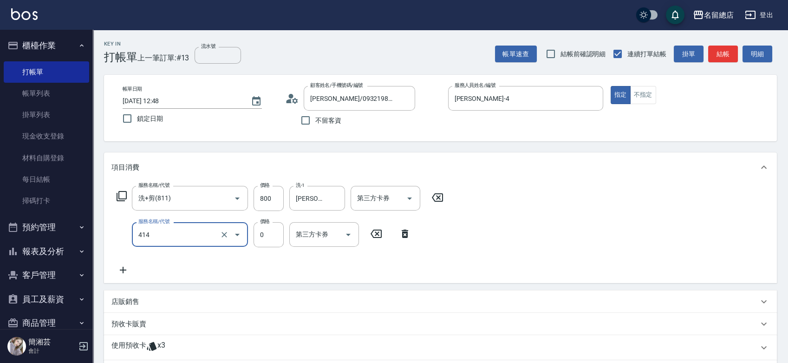
type input "護染蓋卡1000~1499(414)"
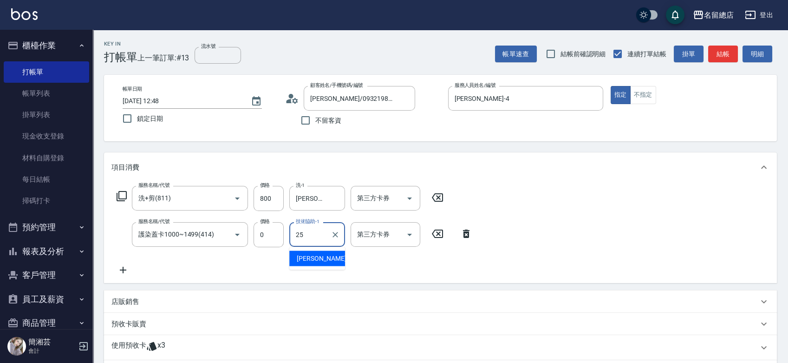
type input "[PERSON_NAME]-25"
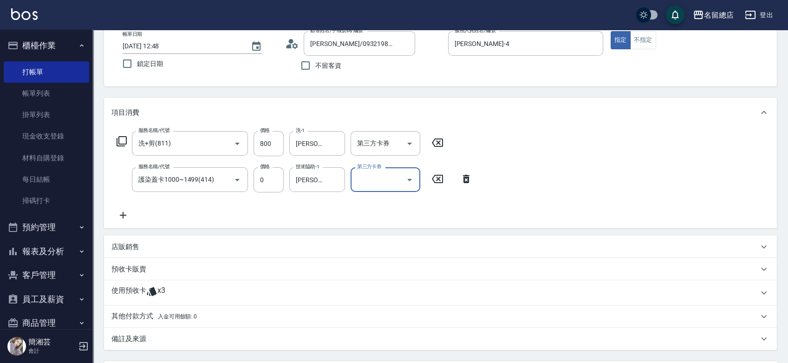
scroll to position [145, 0]
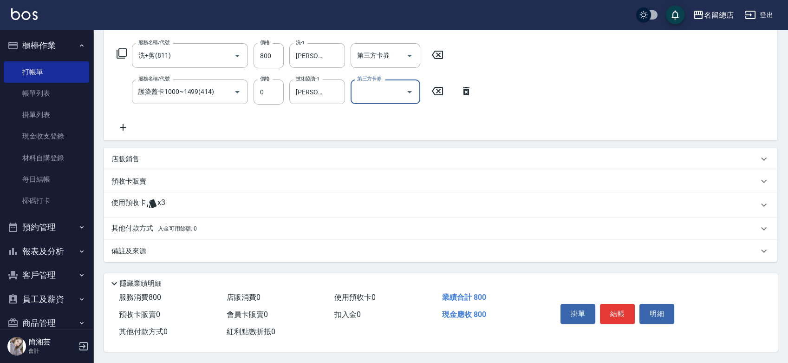
click at [150, 206] on icon at bounding box center [151, 203] width 11 height 11
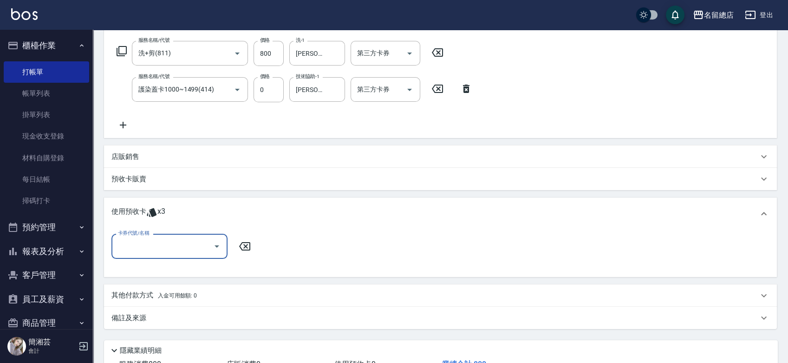
scroll to position [0, 0]
click at [165, 242] on input "卡券代號/名稱" at bounding box center [163, 246] width 94 height 16
click at [171, 270] on div "護染卡 剩餘3張 9069" at bounding box center [169, 269] width 116 height 15
type input "護染卡 9069"
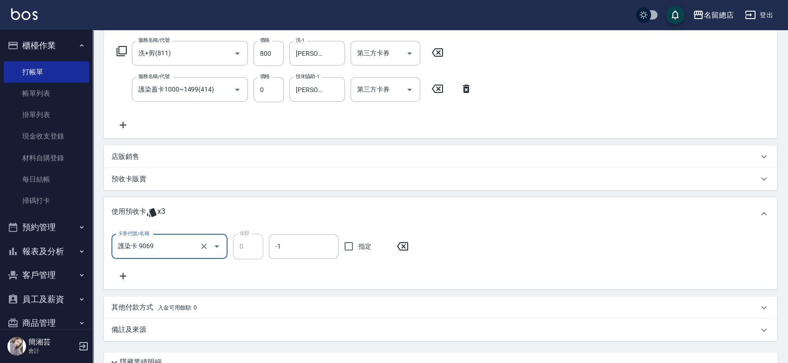
click at [369, 244] on span "指定" at bounding box center [364, 246] width 13 height 10
click at [358, 244] on input "指定" at bounding box center [348, 245] width 19 height 19
checkbox input "true"
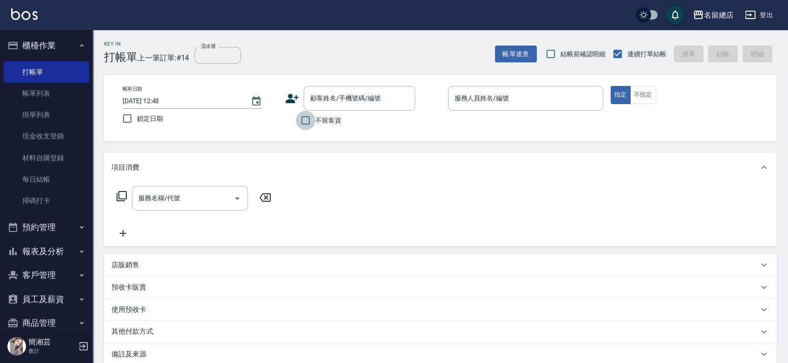
click at [314, 118] on input "不留客資" at bounding box center [305, 119] width 19 height 19
checkbox input "true"
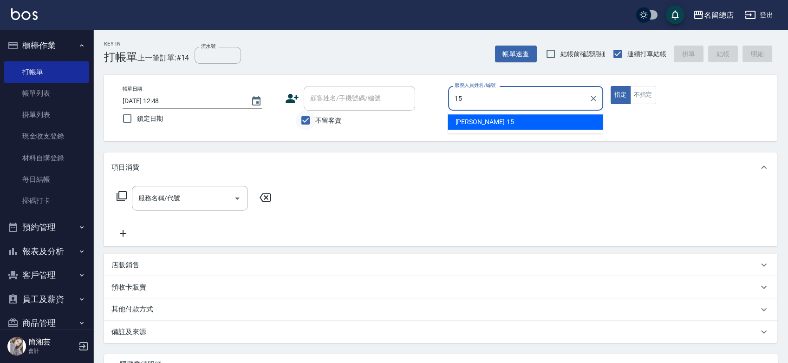
type input "[PERSON_NAME]-15"
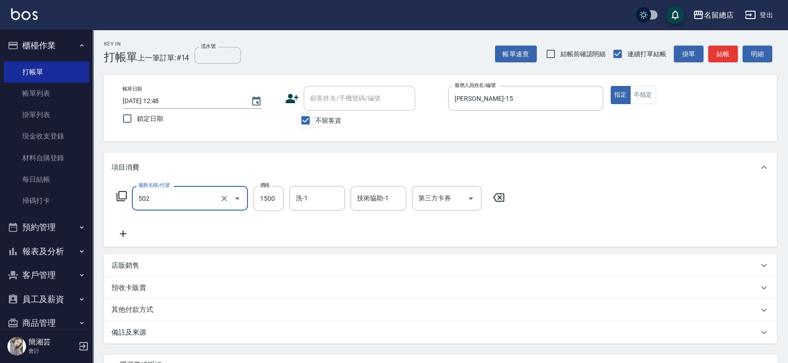
type input "染髮1500以上(502)"
type input "1400"
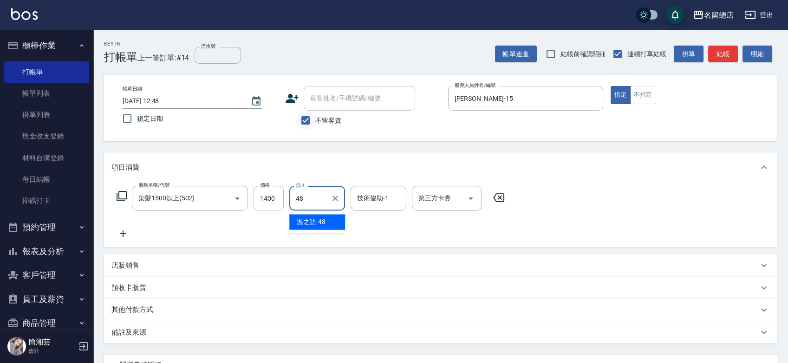
type input "游之語-48"
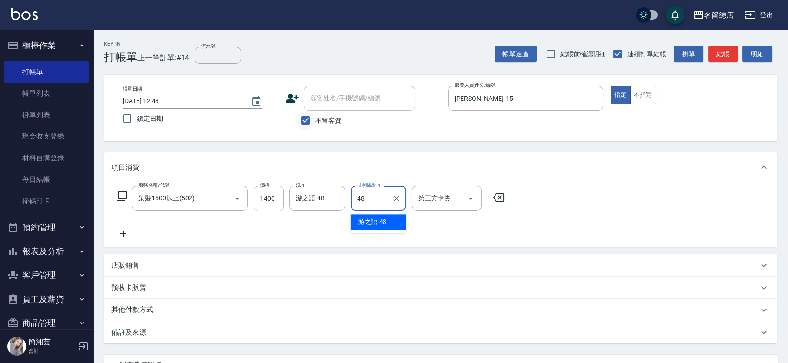
type input "游之語-48"
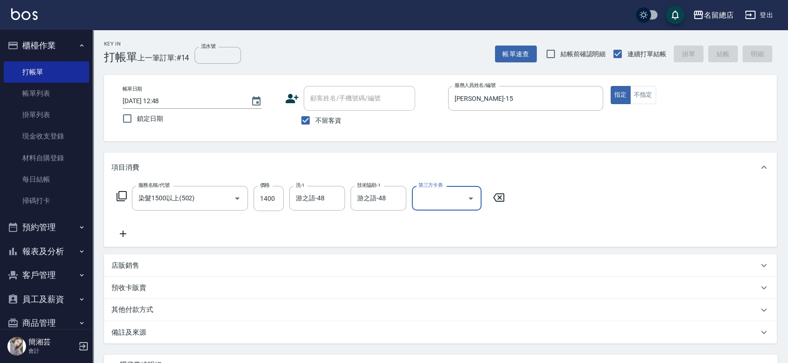
type input "[DATE] 12:49"
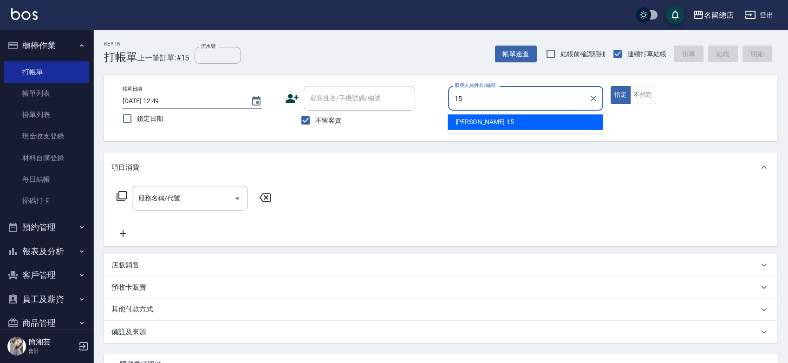
type input "[PERSON_NAME]-15"
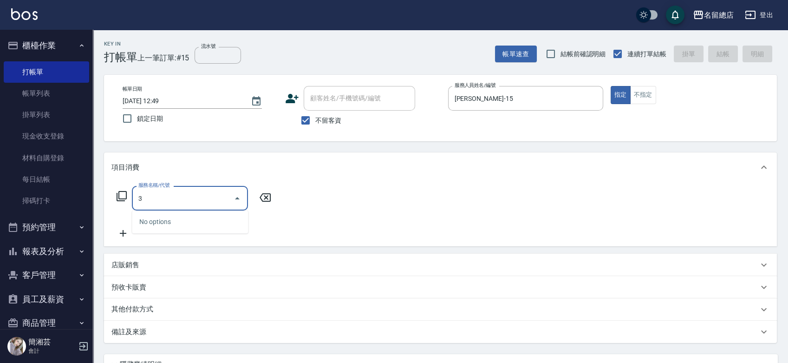
type input "黑耀卡3次(不扣材)(007)"
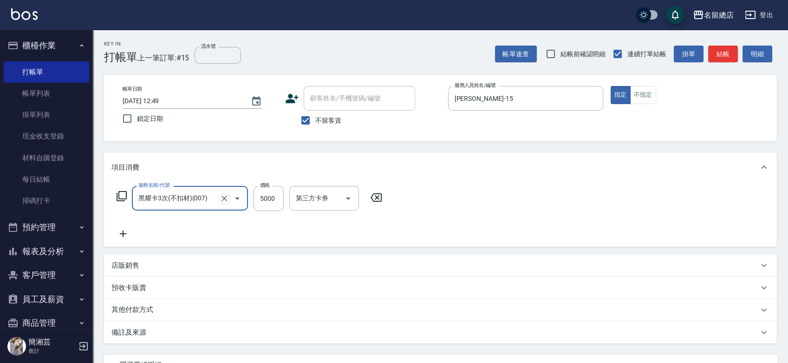
click at [221, 197] on icon "Clear" at bounding box center [224, 198] width 9 height 9
type input "洗+剪(811)"
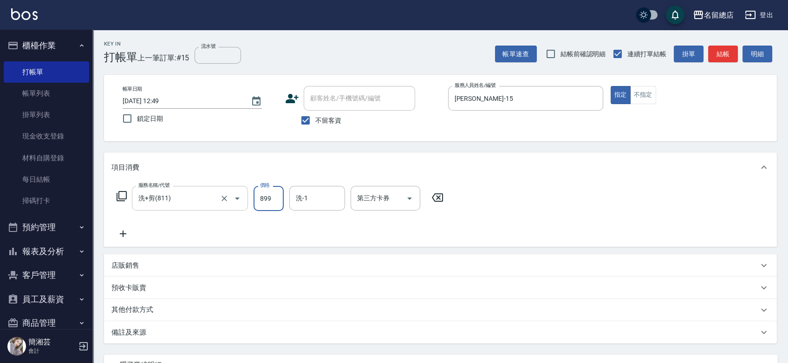
type input "899"
type input "[PERSON_NAME]-32"
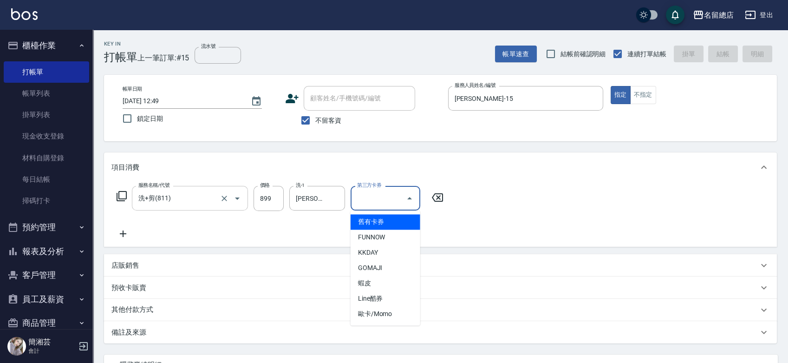
type input "[DATE] 13:03"
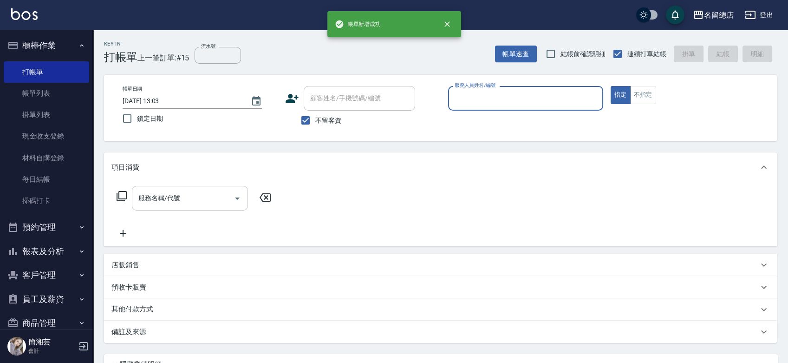
click at [610, 86] on button "指定" at bounding box center [620, 95] width 20 height 18
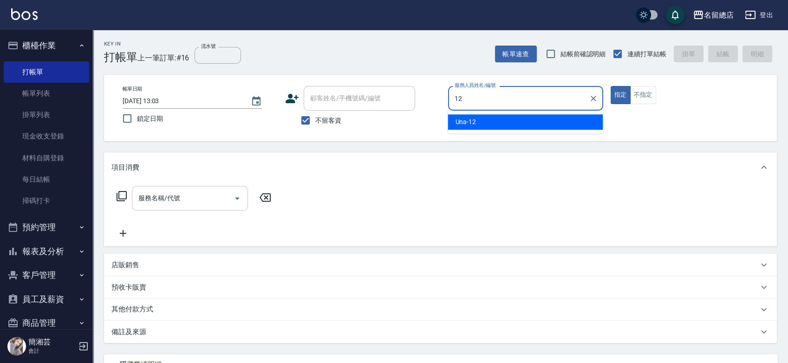
type input "Una-12"
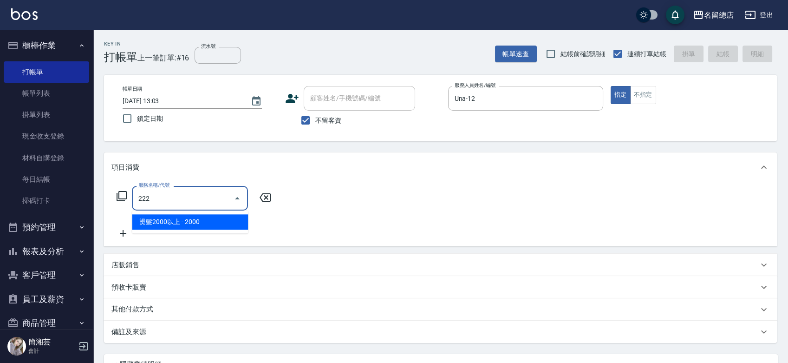
type input "燙髮2000以上(222)"
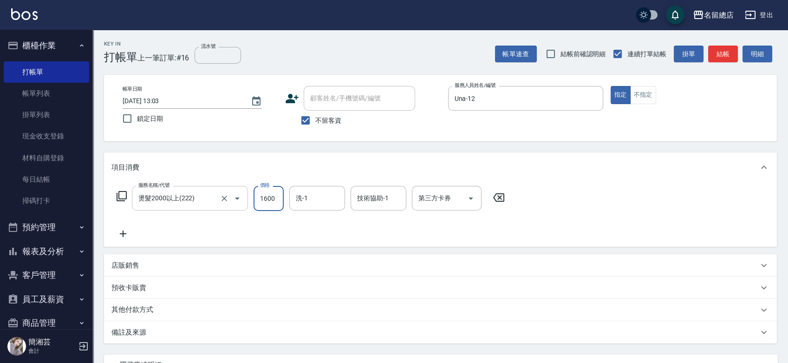
type input "1600"
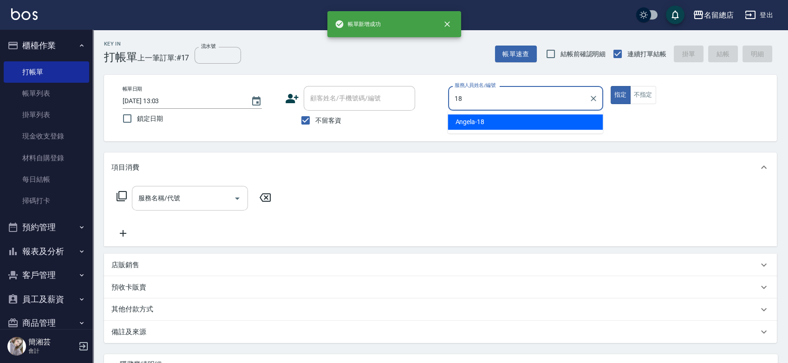
type input "[PERSON_NAME]-18"
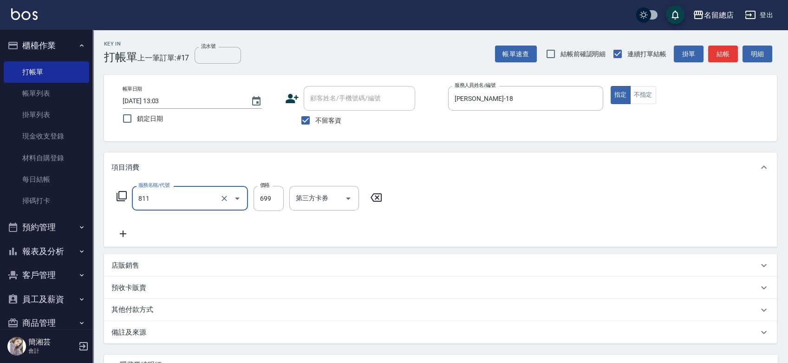
type input "洗+剪(811)"
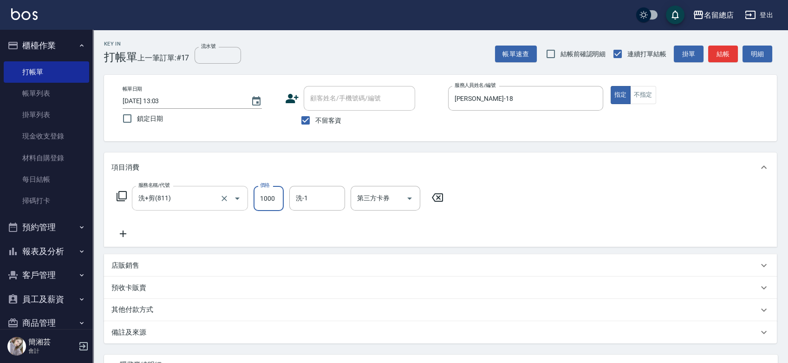
type input "1000"
type input "[PERSON_NAME]-31"
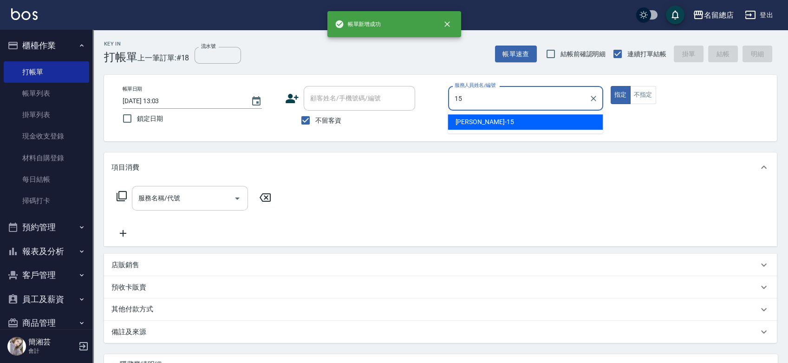
type input "[PERSON_NAME]-15"
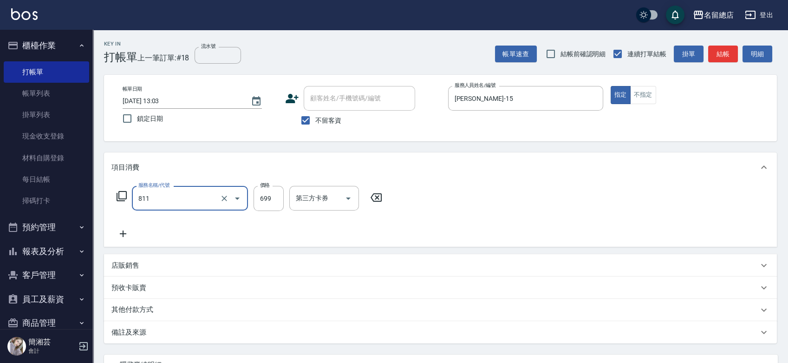
type input "洗+剪(811)"
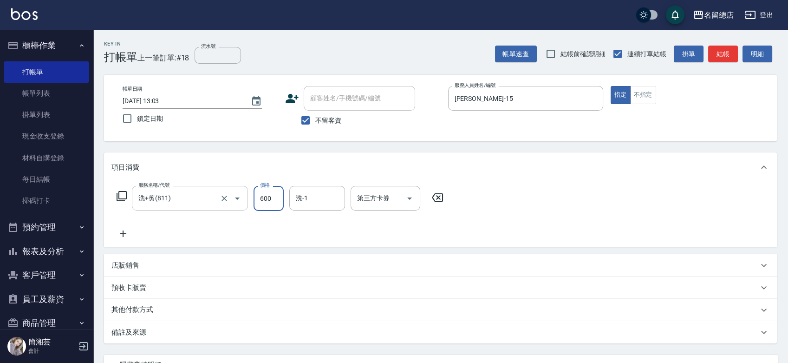
type input "600"
type input "[PERSON_NAME]-32"
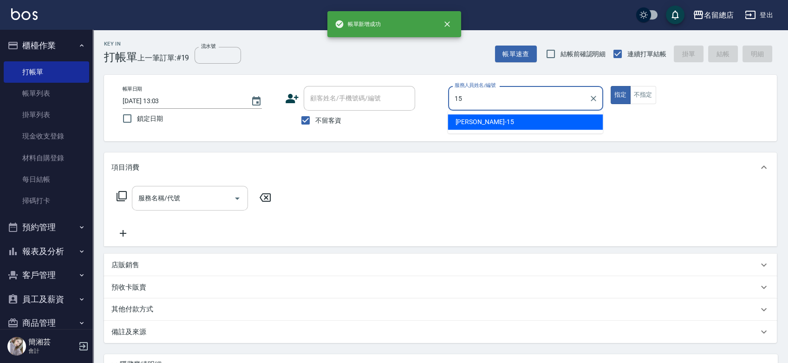
type input "[PERSON_NAME]-15"
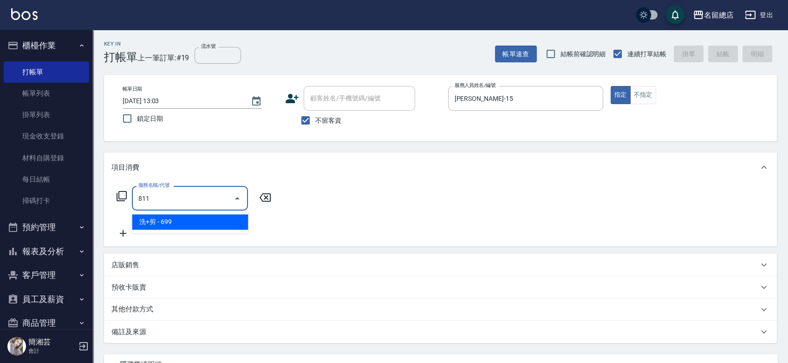
type input "洗+剪(811)"
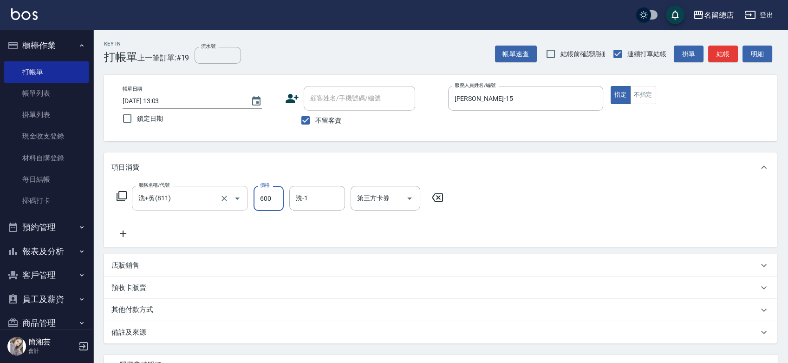
type input "600"
type input "[PERSON_NAME]-32"
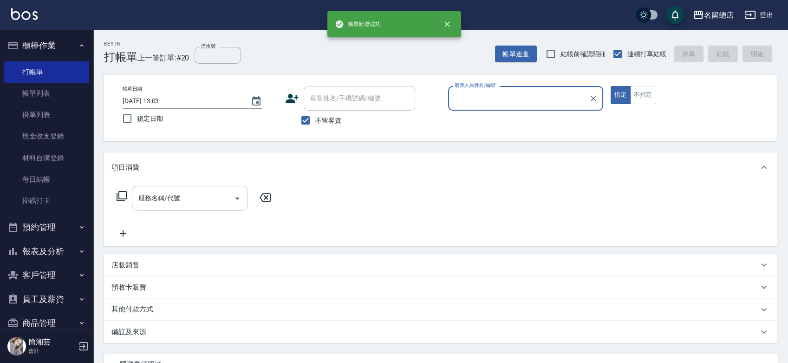
type input "ㄏ"
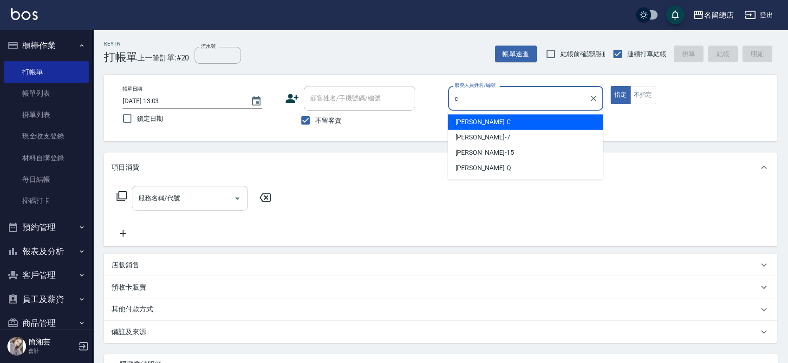
type input "麗花[PERSON_NAME]"
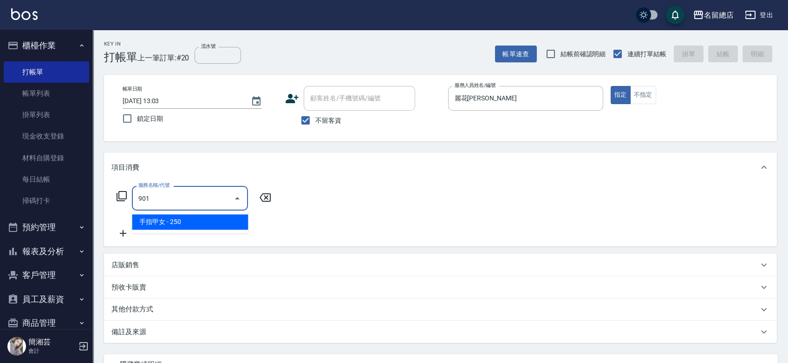
type input "手指甲女(901)"
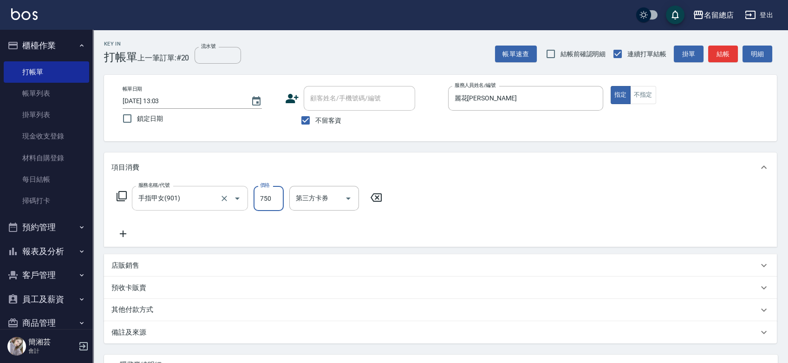
type input "750"
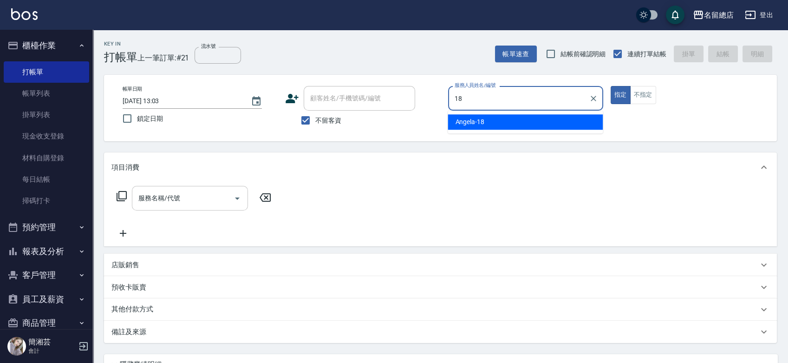
type input "[PERSON_NAME]-18"
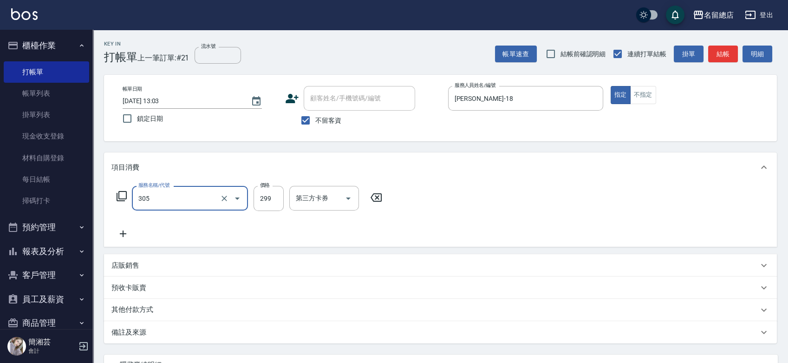
type input "剪髮(305)"
type input "500"
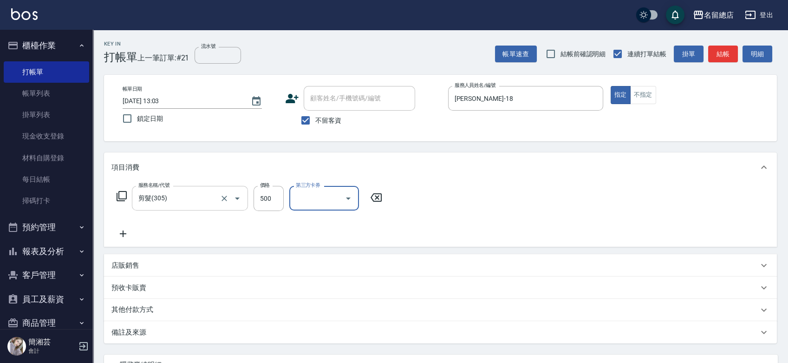
click at [159, 310] on div "其他付款方式" at bounding box center [434, 309] width 647 height 10
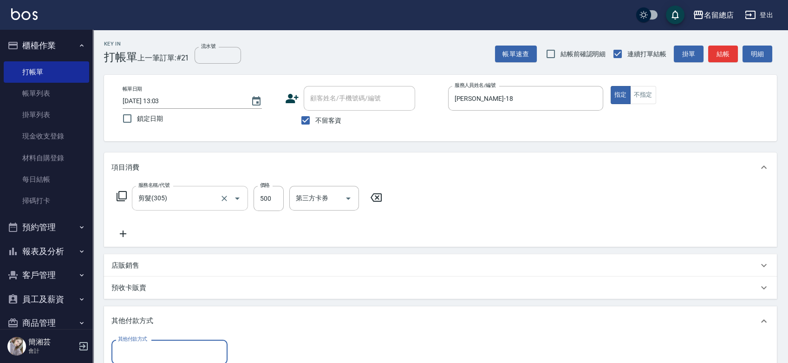
click at [158, 346] on input "其他付款方式" at bounding box center [170, 351] width 108 height 16
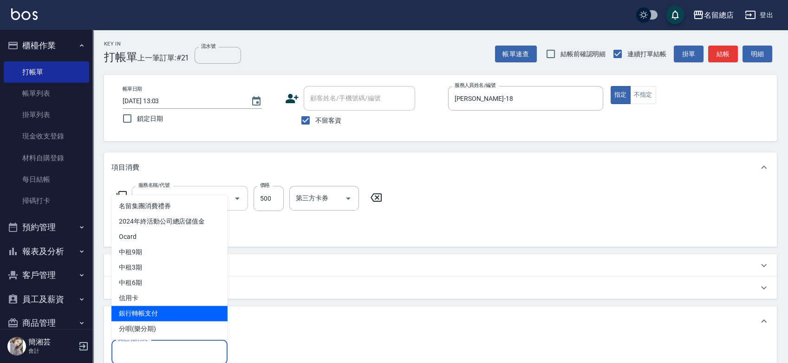
click at [158, 317] on span "銀行轉帳支付" at bounding box center [169, 312] width 116 height 15
type input "銀行轉帳支付"
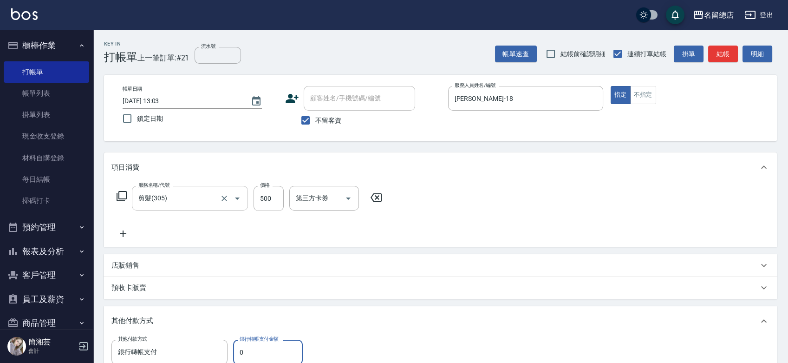
scroll to position [2, 0]
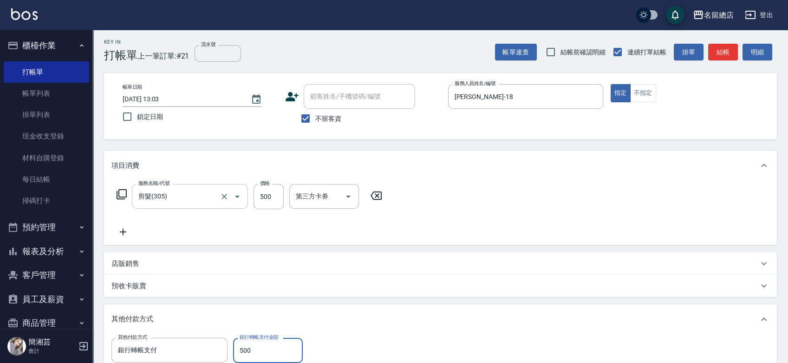
type input "500"
type input "[DATE] 13:04"
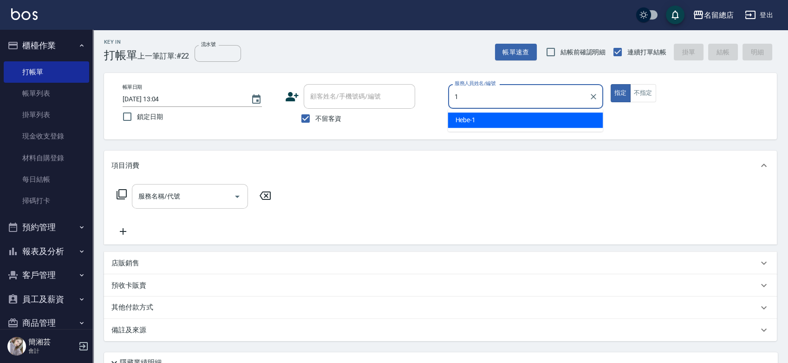
type input "Hebe-1"
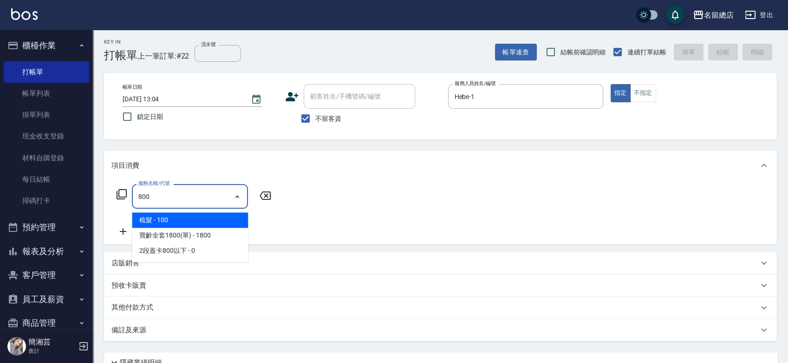
type input "梳髮(800)"
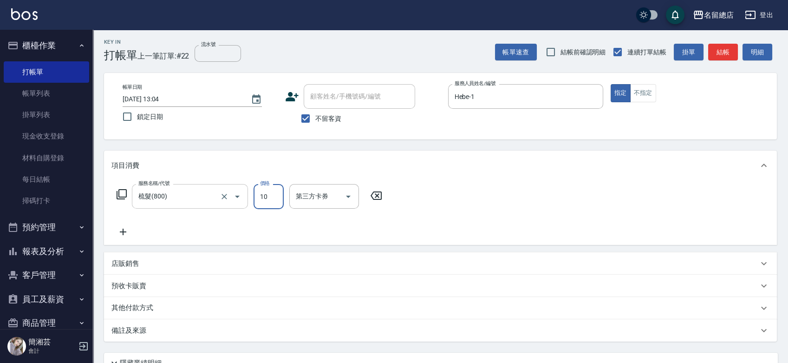
type input "100"
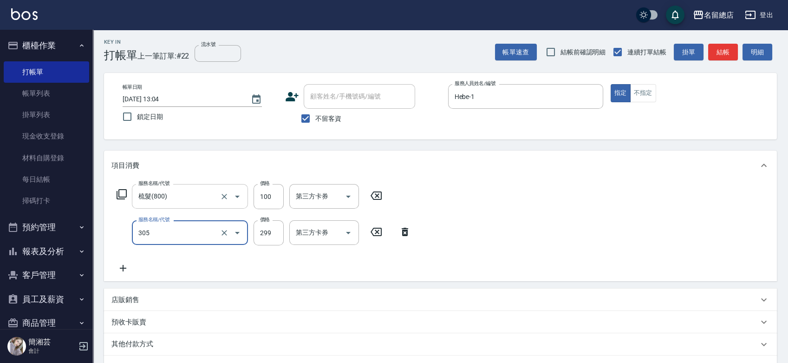
type input "剪髮(305)"
type input "500"
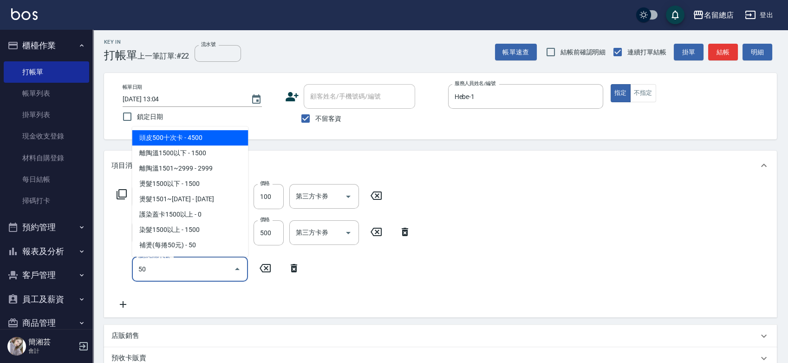
type input "502"
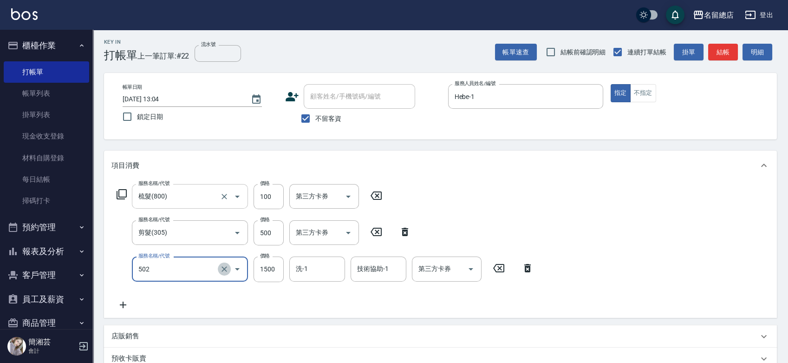
click at [223, 269] on icon "Clear" at bounding box center [224, 268] width 9 height 9
type input "染髮1000~1499(503)"
type input "1099"
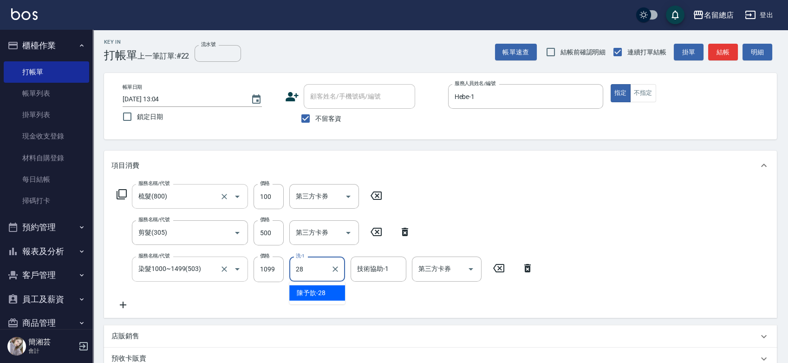
type input "陳予歆-28"
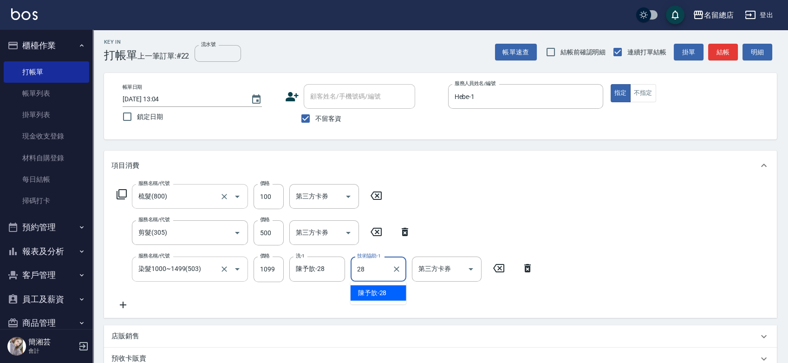
type input "陳予歆-28"
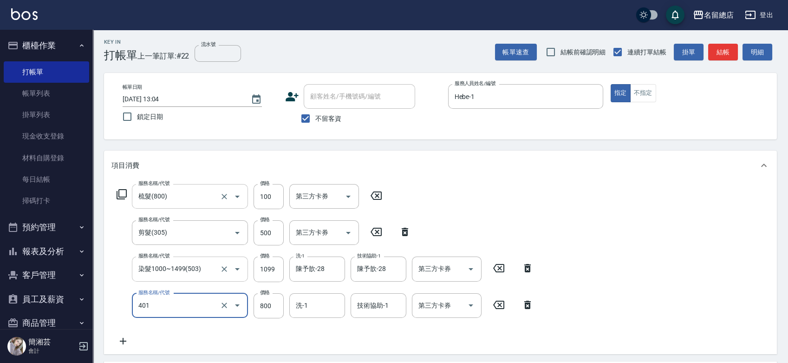
type input "自備護髮(401)"
type input "1300"
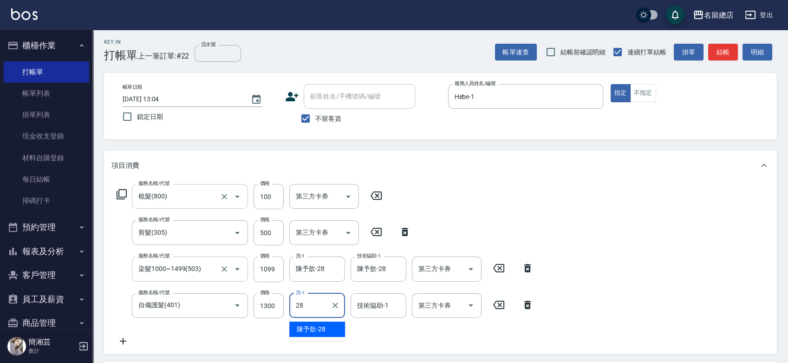
type input "陳予歆-28"
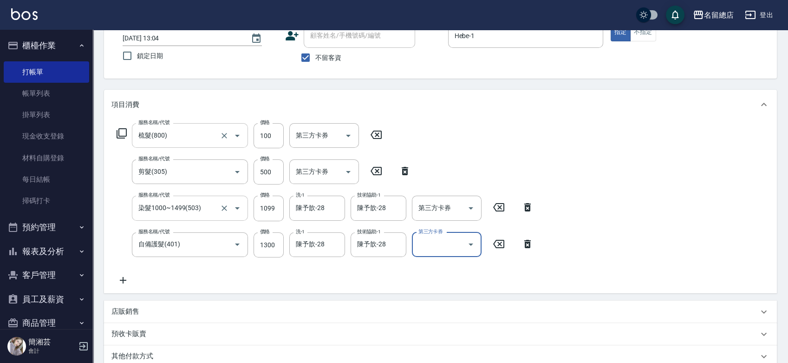
scroll to position [156, 0]
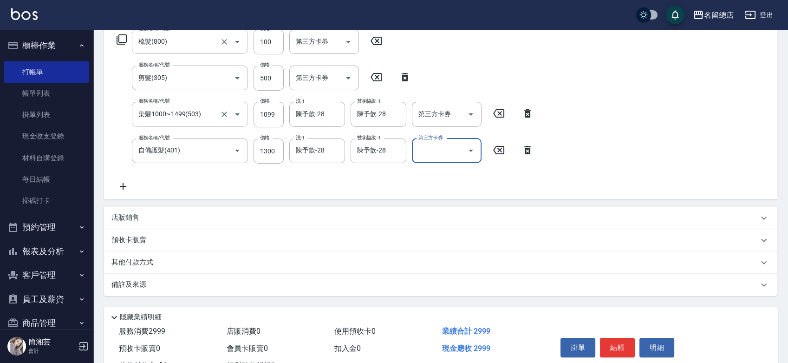
click at [180, 253] on div "其他付款方式" at bounding box center [440, 262] width 673 height 22
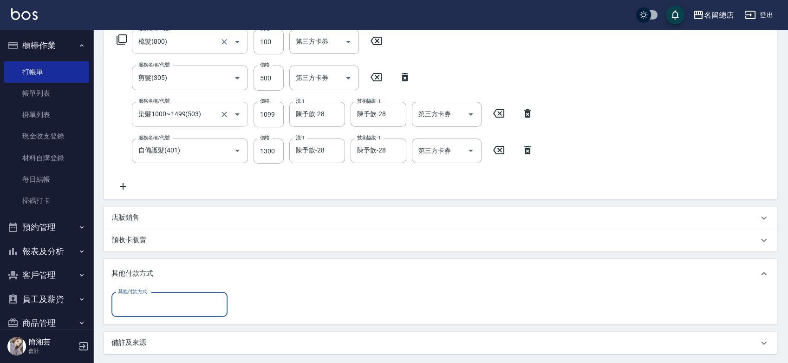
scroll to position [0, 0]
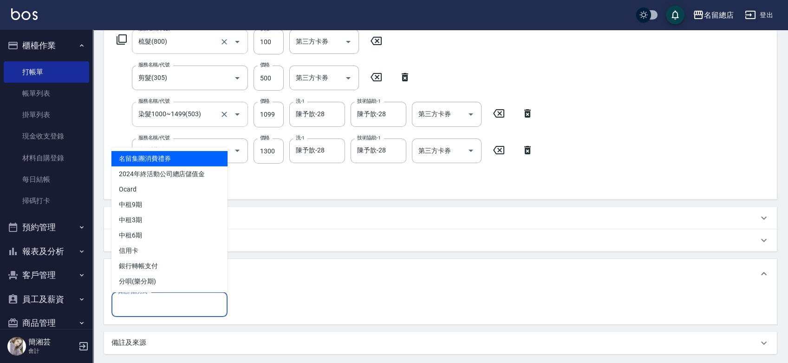
click at [174, 296] on input "其他付款方式" at bounding box center [170, 304] width 108 height 16
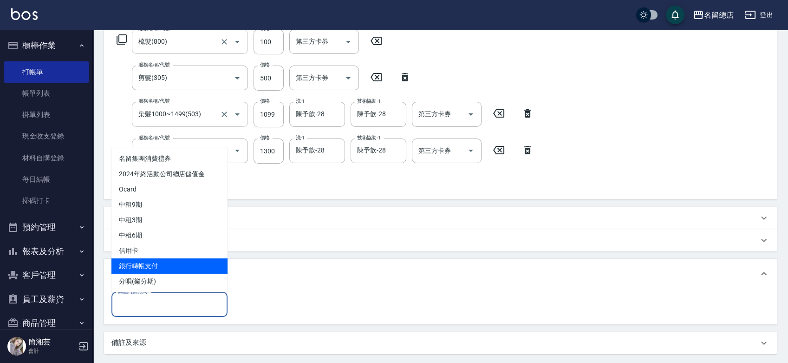
click at [175, 262] on span "銀行轉帳支付" at bounding box center [169, 265] width 116 height 15
